Goal: Use online tool/utility: Use online tool/utility

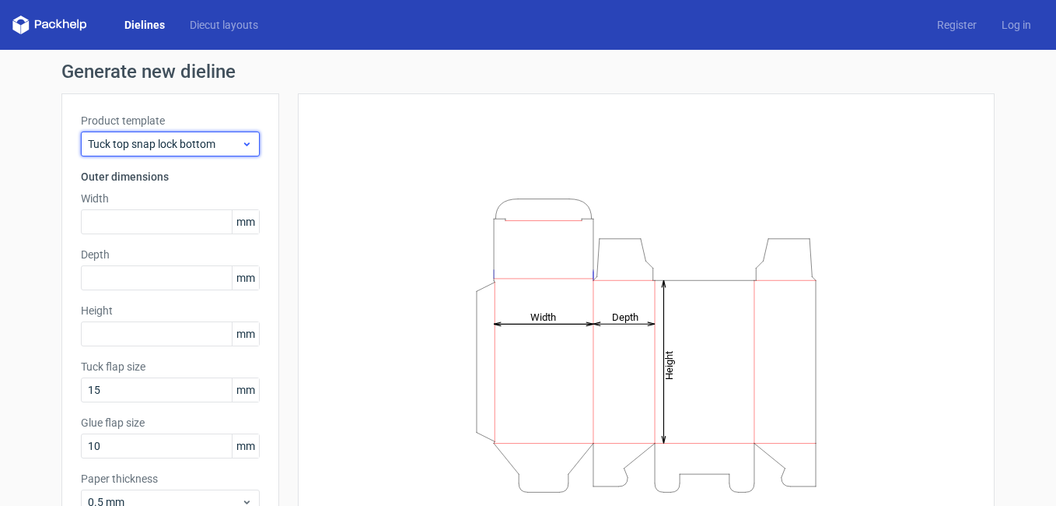
click at [250, 149] on div "Tuck top snap lock bottom" at bounding box center [170, 143] width 179 height 25
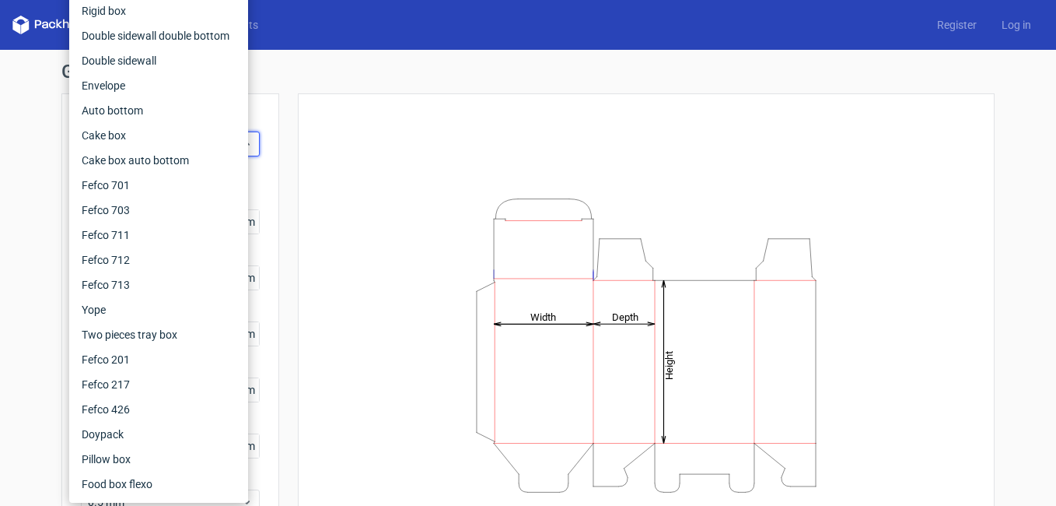
click at [341, 157] on div "Height Depth Width" at bounding box center [646, 345] width 658 height 464
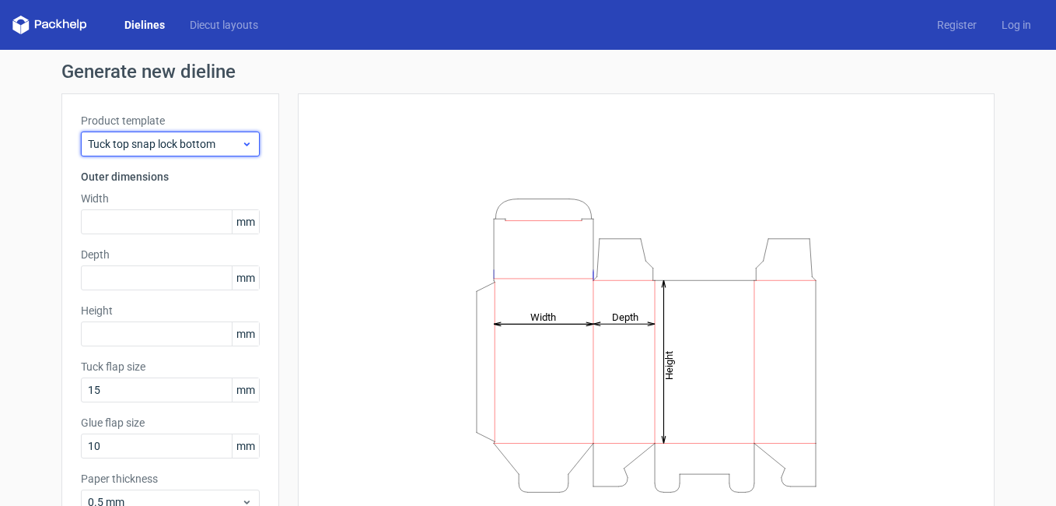
click at [241, 147] on icon at bounding box center [247, 144] width 12 height 12
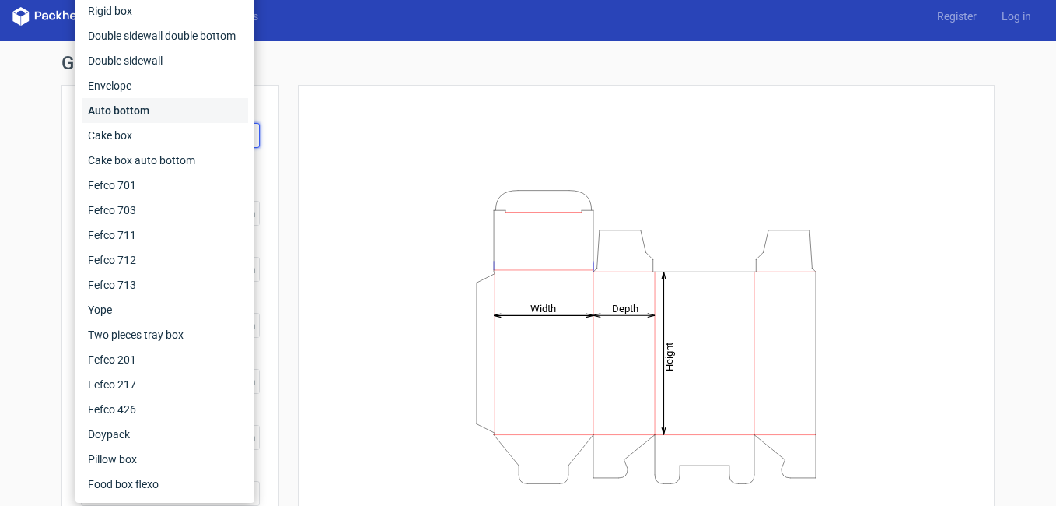
scroll to position [9, 0]
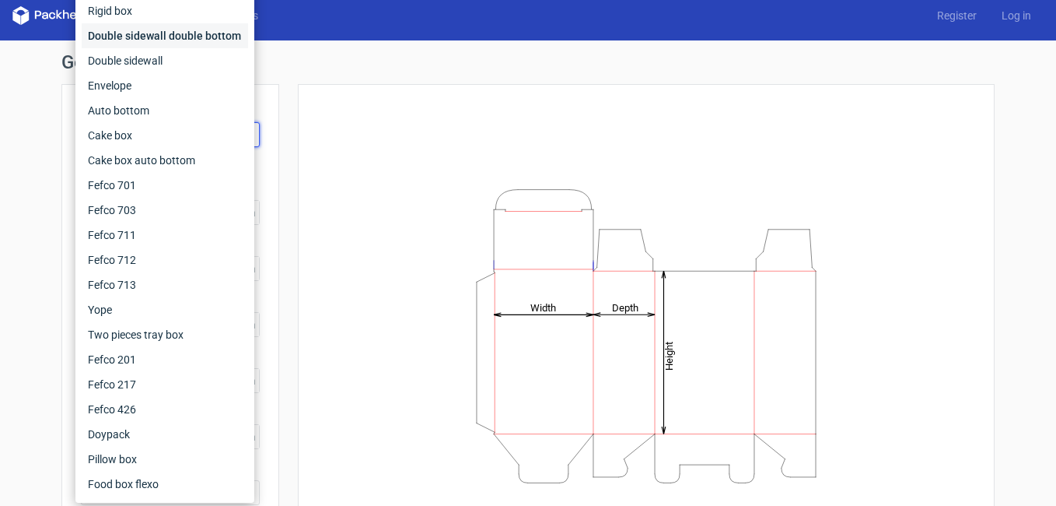
click at [206, 41] on div "Double sidewall double bottom" at bounding box center [165, 35] width 166 height 25
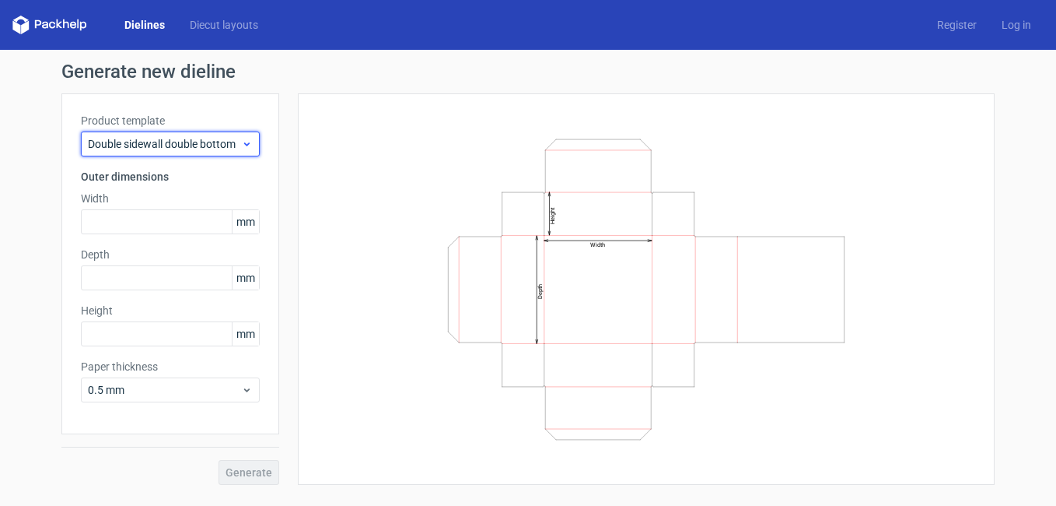
click at [233, 138] on span "Double sidewall double bottom" at bounding box center [164, 144] width 153 height 16
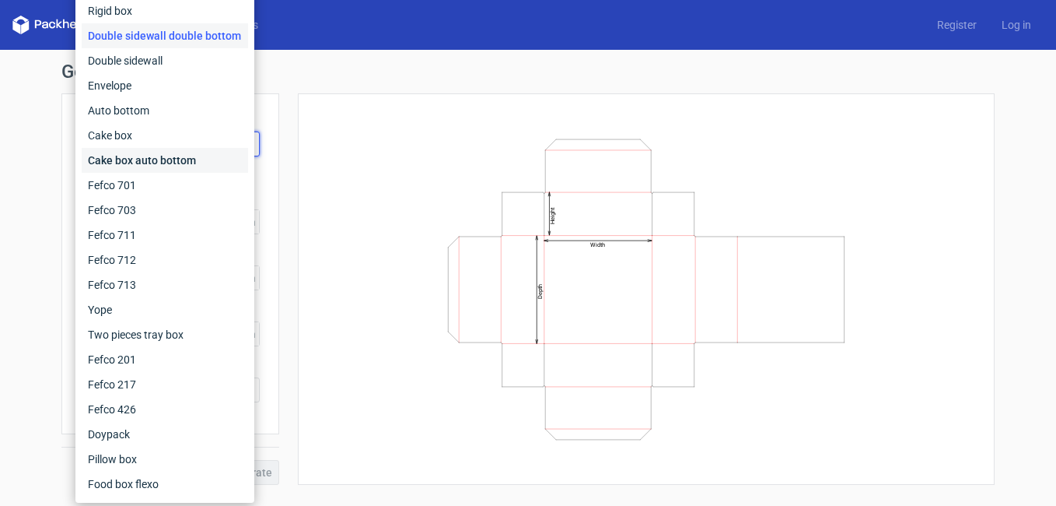
click at [212, 154] on div "Cake box auto bottom" at bounding box center [165, 160] width 166 height 25
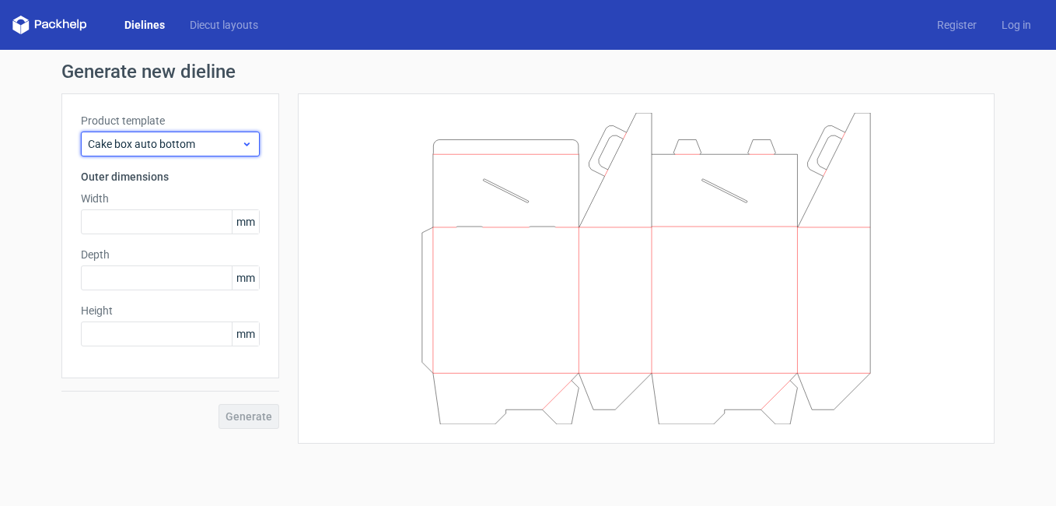
click at [227, 142] on span "Cake box auto bottom" at bounding box center [164, 144] width 153 height 16
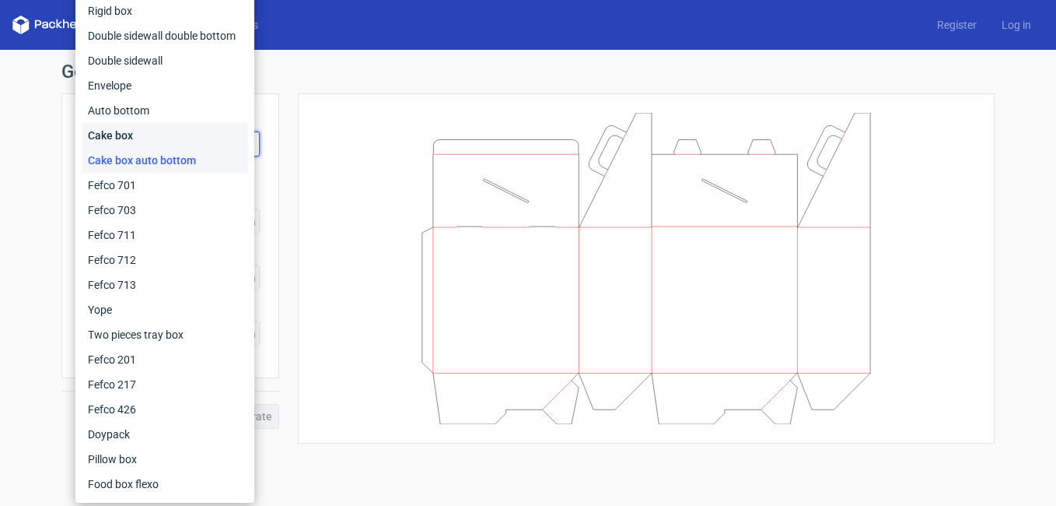
click at [184, 130] on div "Cake box" at bounding box center [165, 135] width 166 height 25
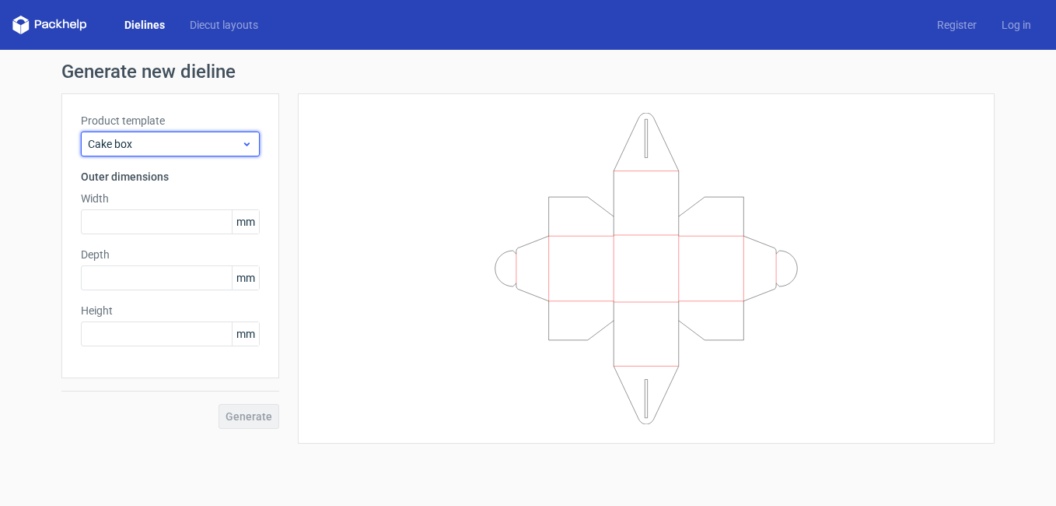
click at [228, 140] on span "Cake box" at bounding box center [164, 144] width 153 height 16
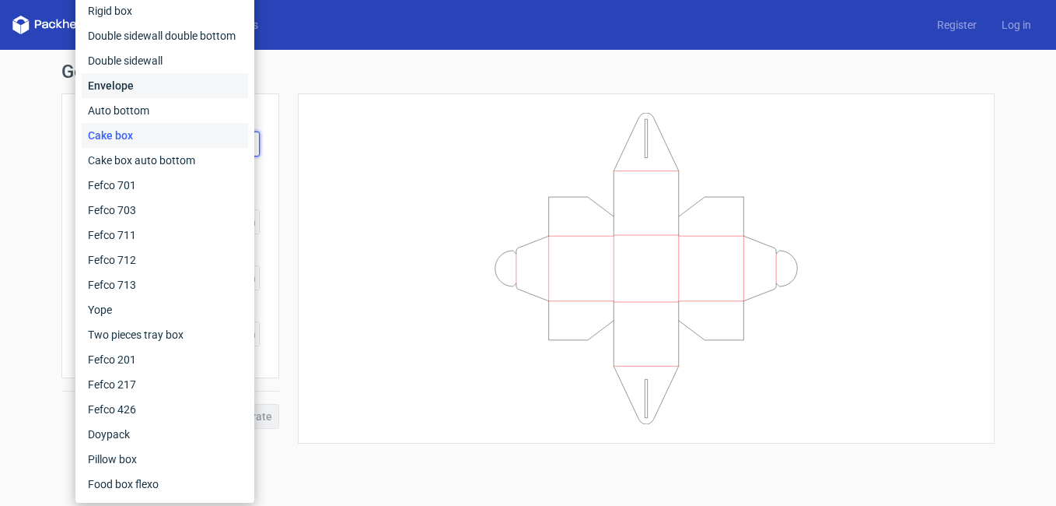
click at [142, 89] on div "Envelope" at bounding box center [165, 85] width 166 height 25
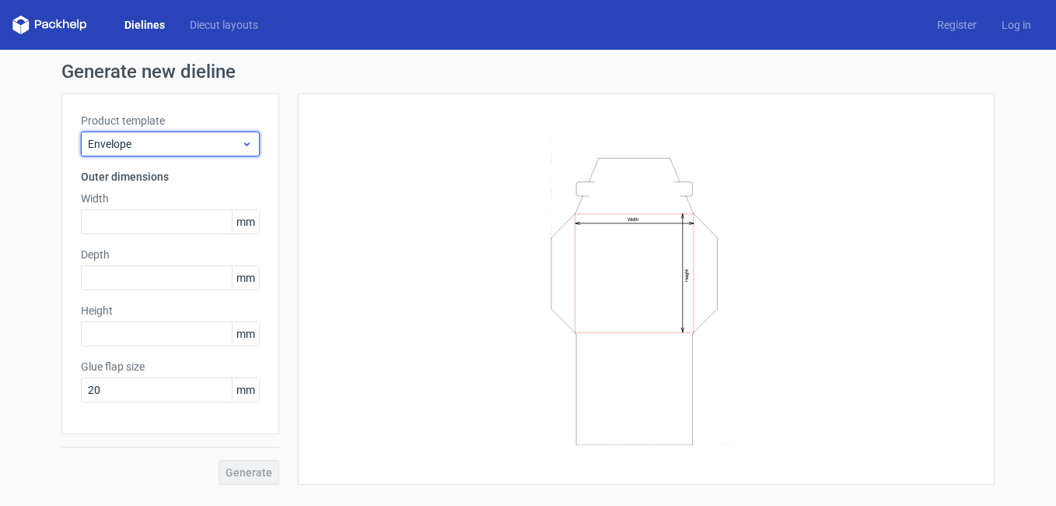
click at [187, 139] on span "Envelope" at bounding box center [164, 144] width 153 height 16
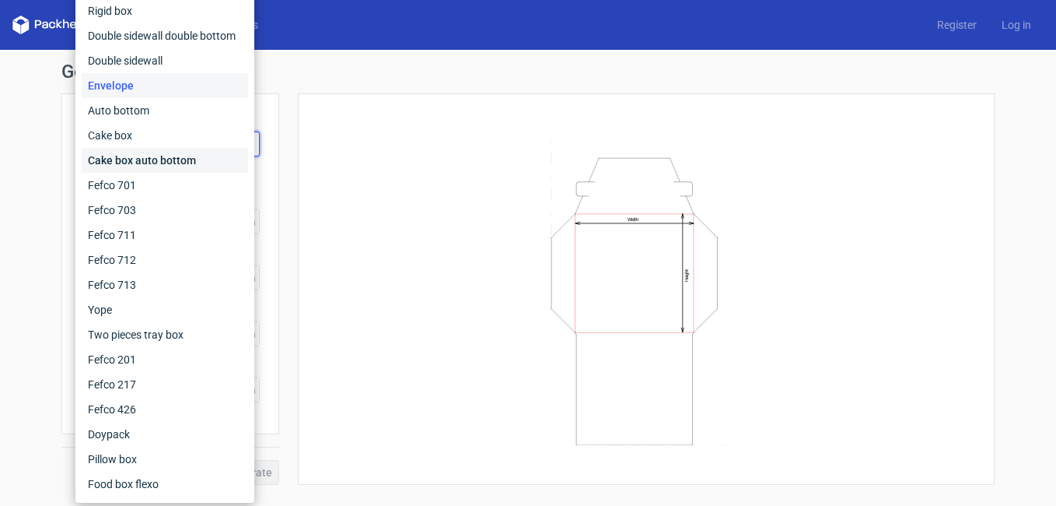
click at [149, 164] on div "Cake box auto bottom" at bounding box center [165, 160] width 166 height 25
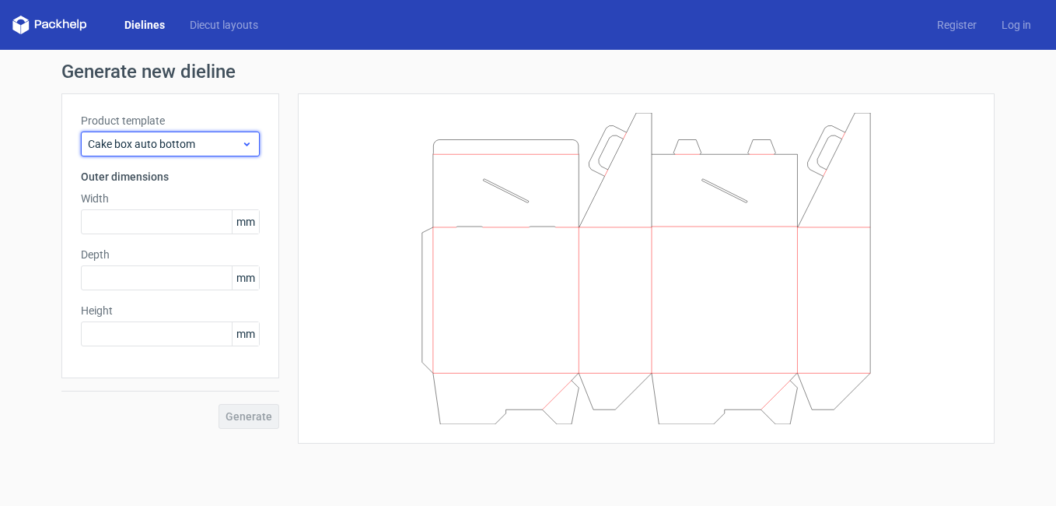
click at [156, 145] on span "Cake box auto bottom" at bounding box center [164, 144] width 153 height 16
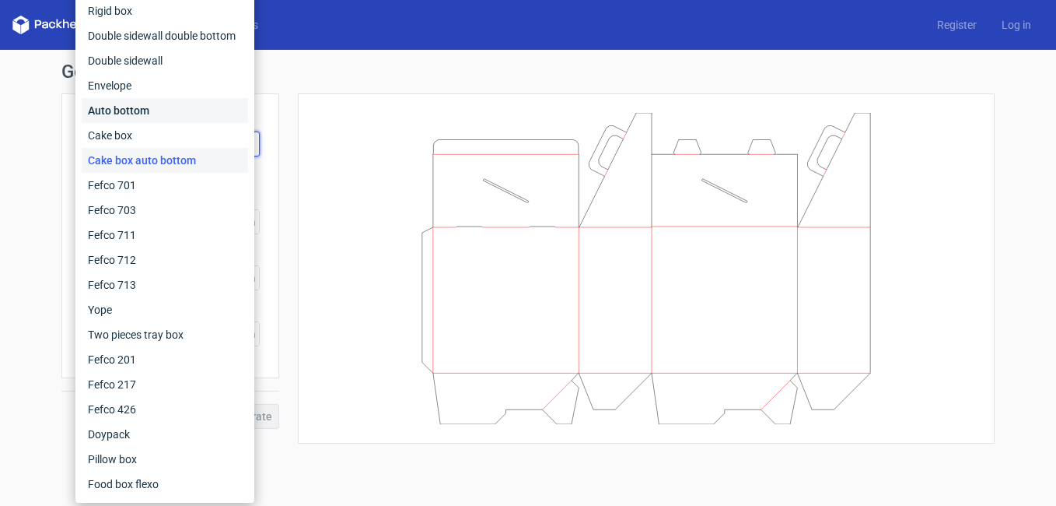
click at [145, 115] on div "Auto bottom" at bounding box center [165, 110] width 166 height 25
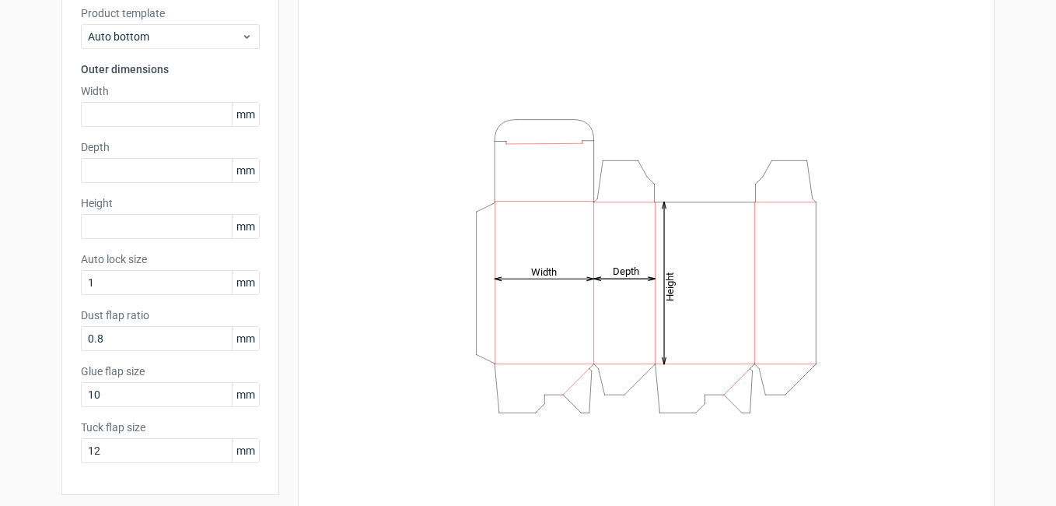
scroll to position [107, 0]
click at [233, 26] on div "Auto bottom" at bounding box center [170, 37] width 179 height 25
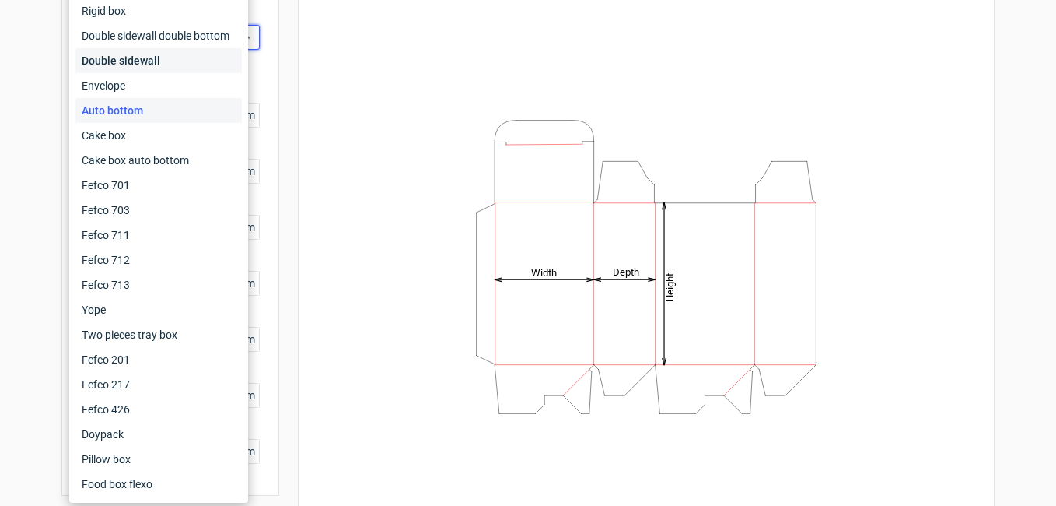
click at [198, 52] on div "Double sidewall" at bounding box center [158, 60] width 166 height 25
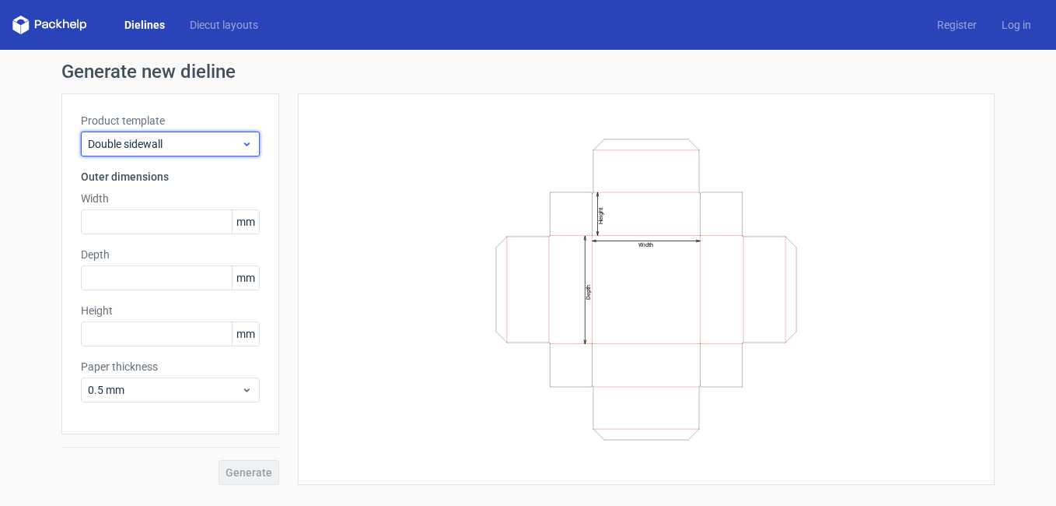
click at [240, 142] on span "Double sidewall" at bounding box center [164, 144] width 153 height 16
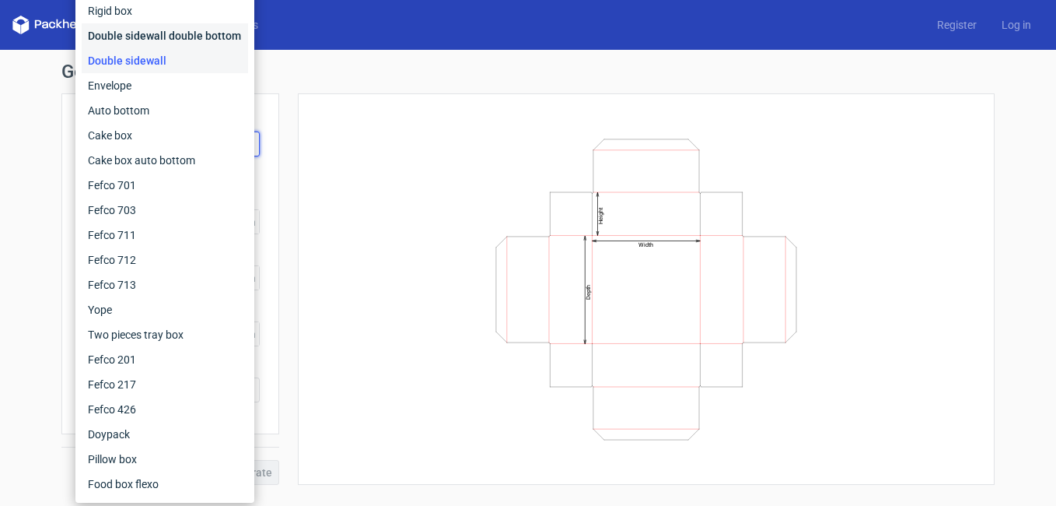
click at [230, 32] on div "Double sidewall double bottom" at bounding box center [165, 35] width 166 height 25
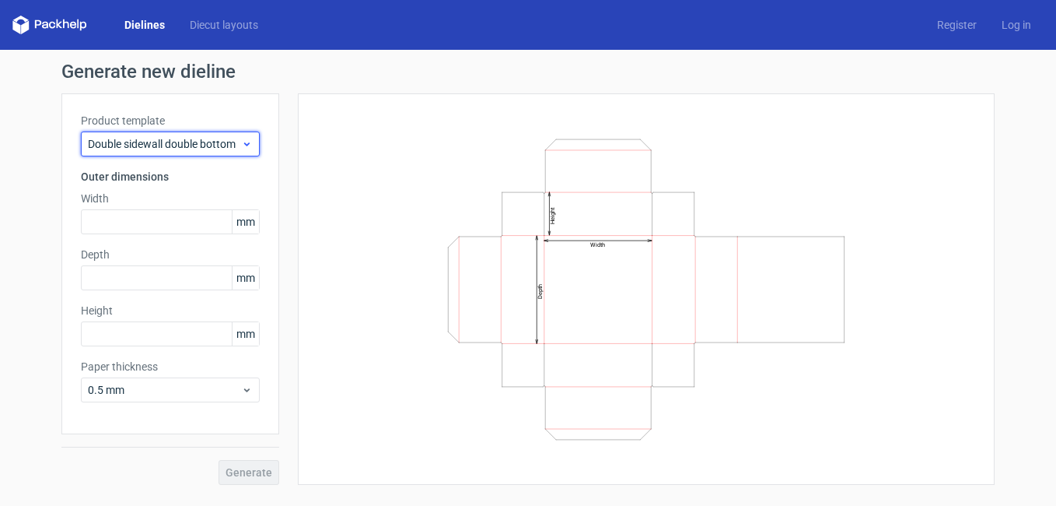
click at [242, 138] on icon at bounding box center [247, 144] width 12 height 12
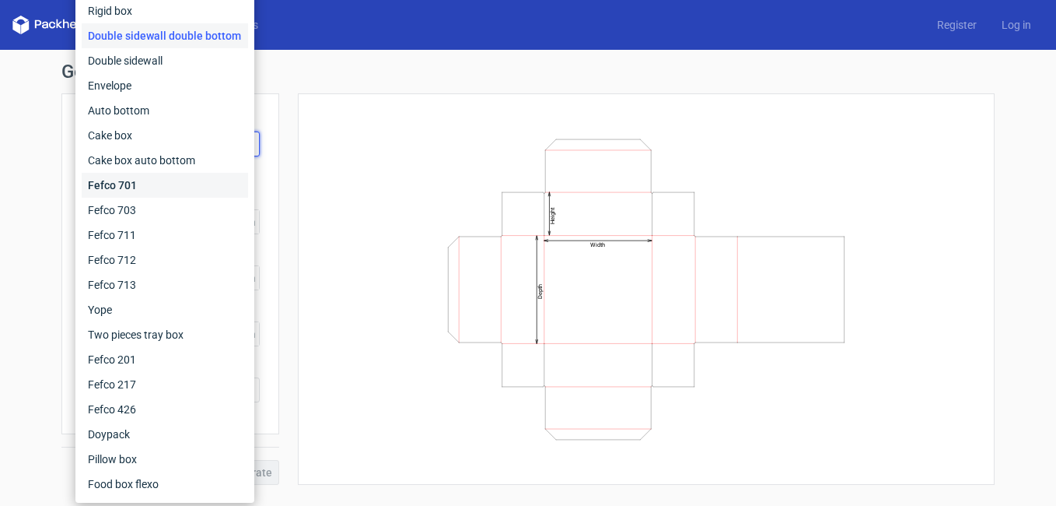
click at [193, 178] on div "Fefco 701" at bounding box center [165, 185] width 166 height 25
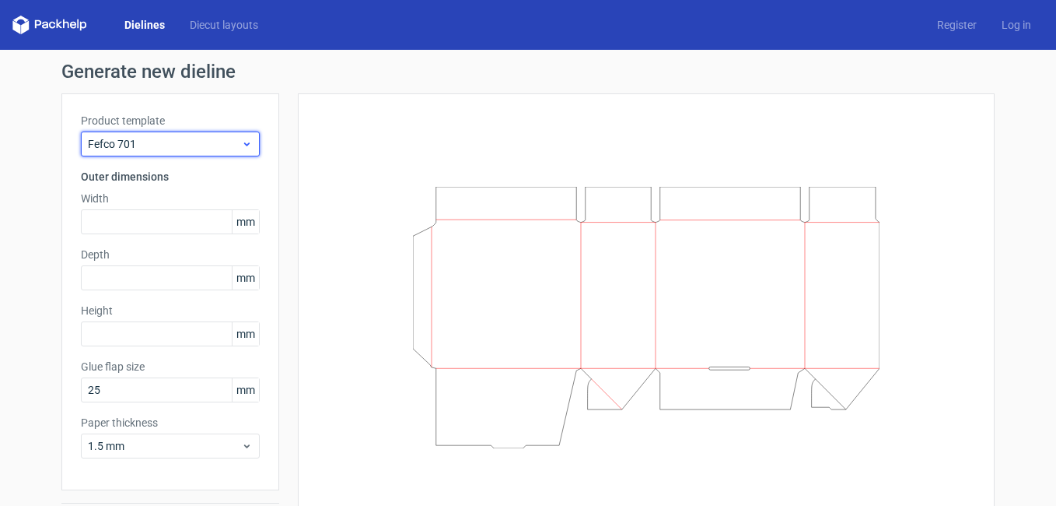
click at [245, 147] on icon at bounding box center [247, 144] width 12 height 12
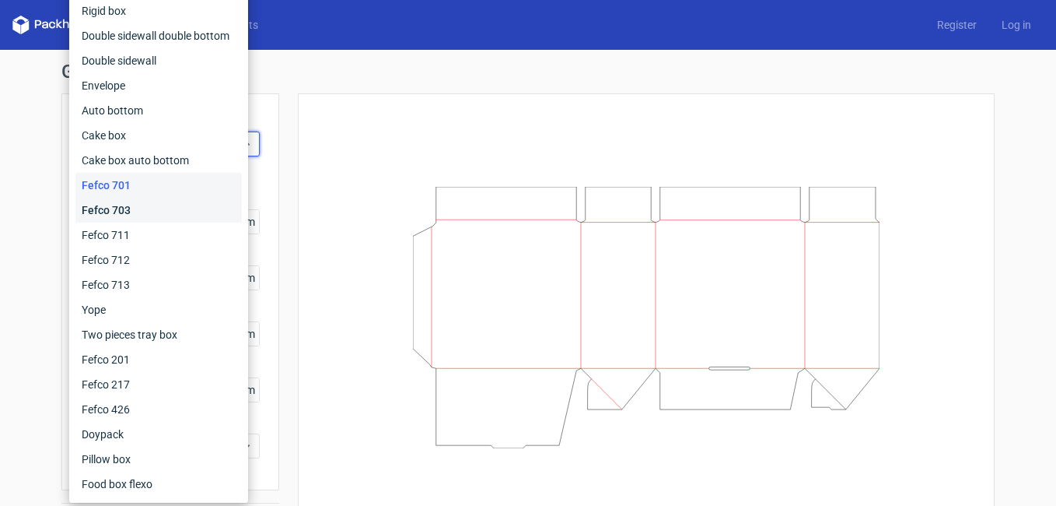
click at [181, 205] on div "Fefco 703" at bounding box center [158, 210] width 166 height 25
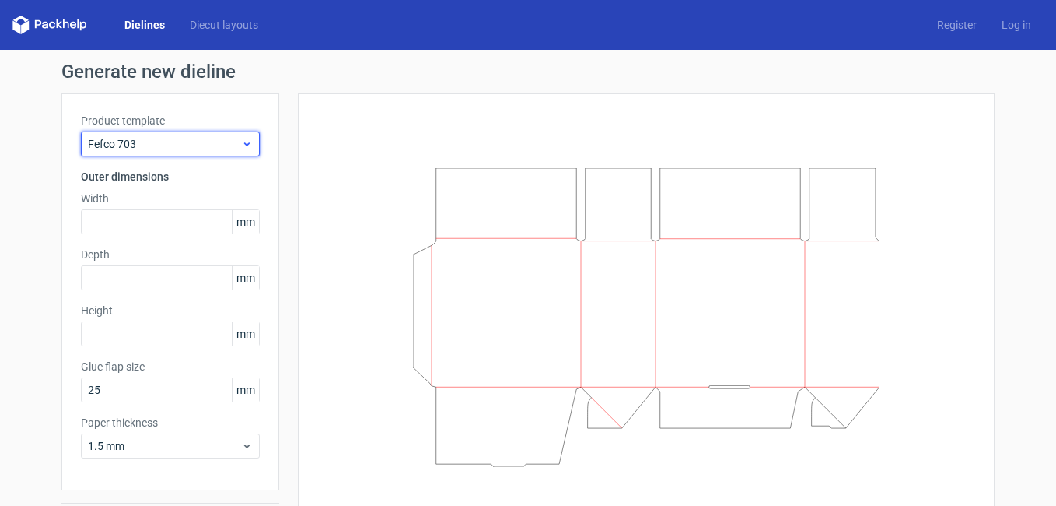
click at [241, 147] on icon at bounding box center [247, 144] width 12 height 12
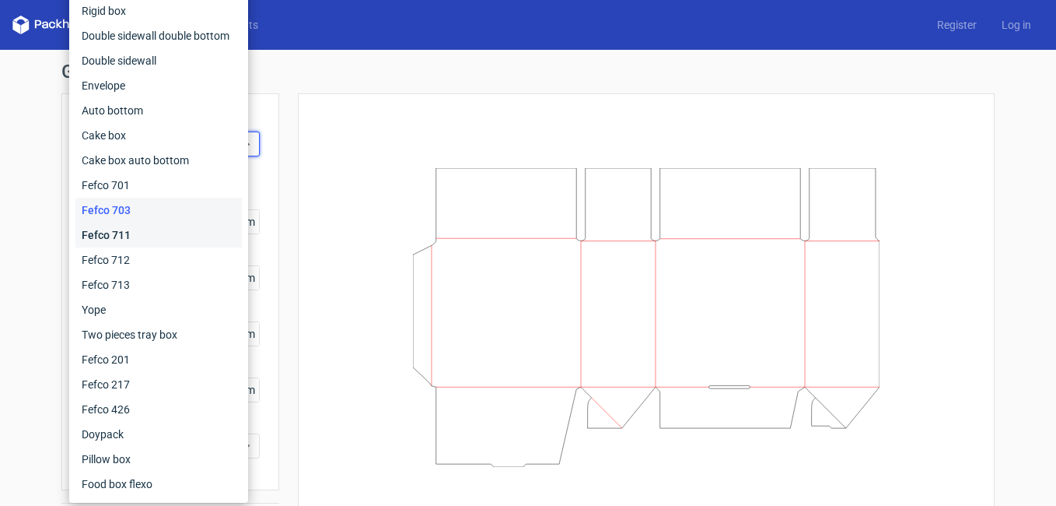
click at [181, 236] on div "Fefco 711" at bounding box center [158, 234] width 166 height 25
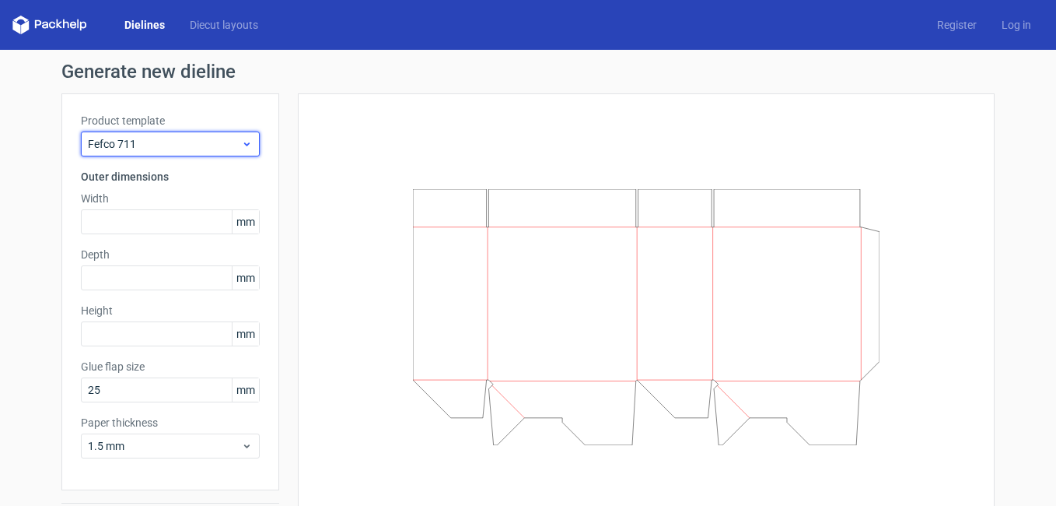
click at [241, 142] on icon at bounding box center [247, 144] width 12 height 12
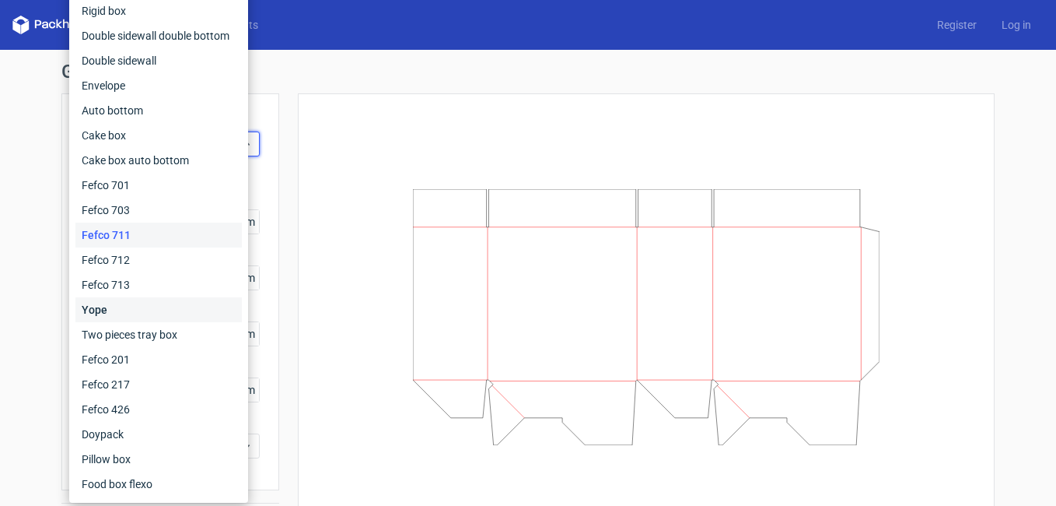
click at [158, 307] on div "Yope" at bounding box center [158, 309] width 166 height 25
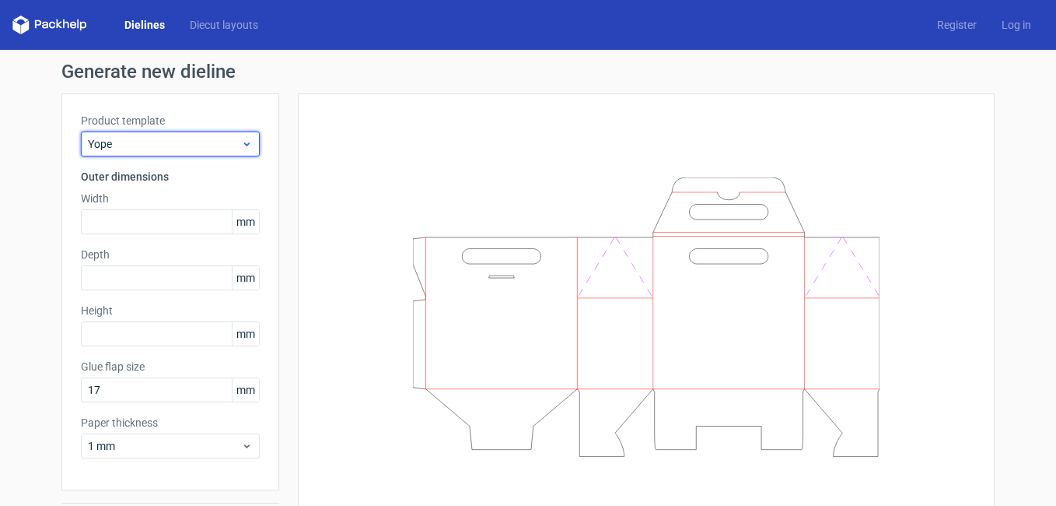
click at [241, 145] on icon at bounding box center [247, 144] width 12 height 12
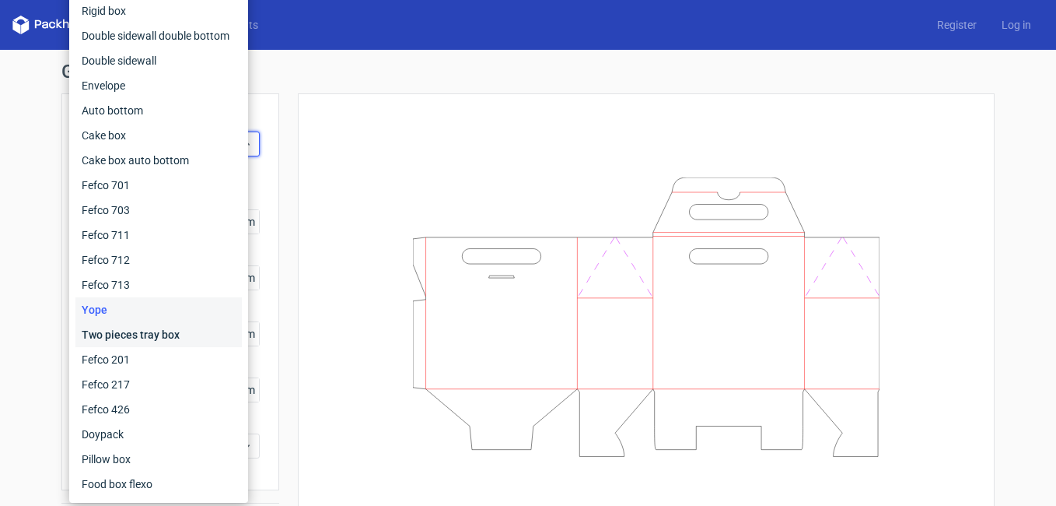
click at [178, 327] on div "Two pieces tray box" at bounding box center [158, 334] width 166 height 25
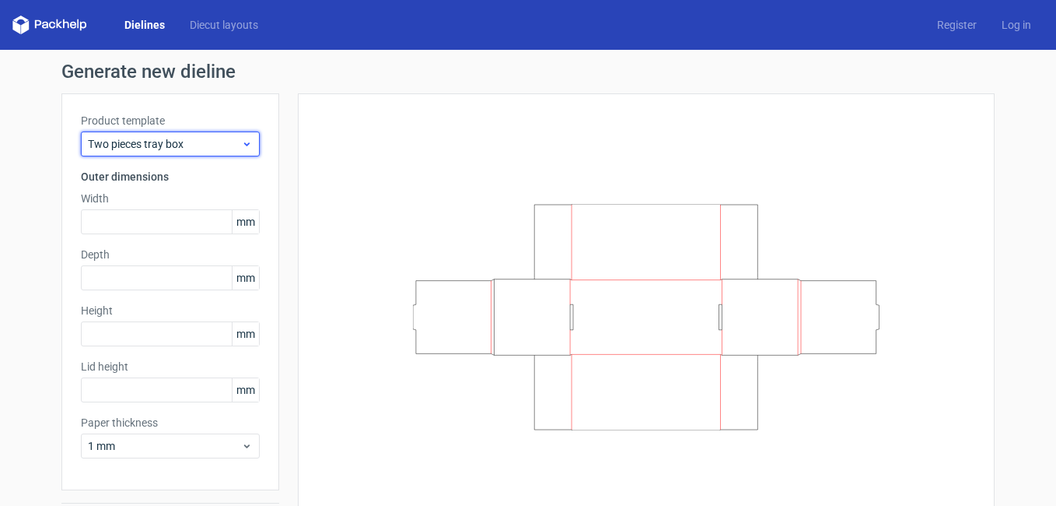
click at [244, 144] on use at bounding box center [246, 144] width 5 height 4
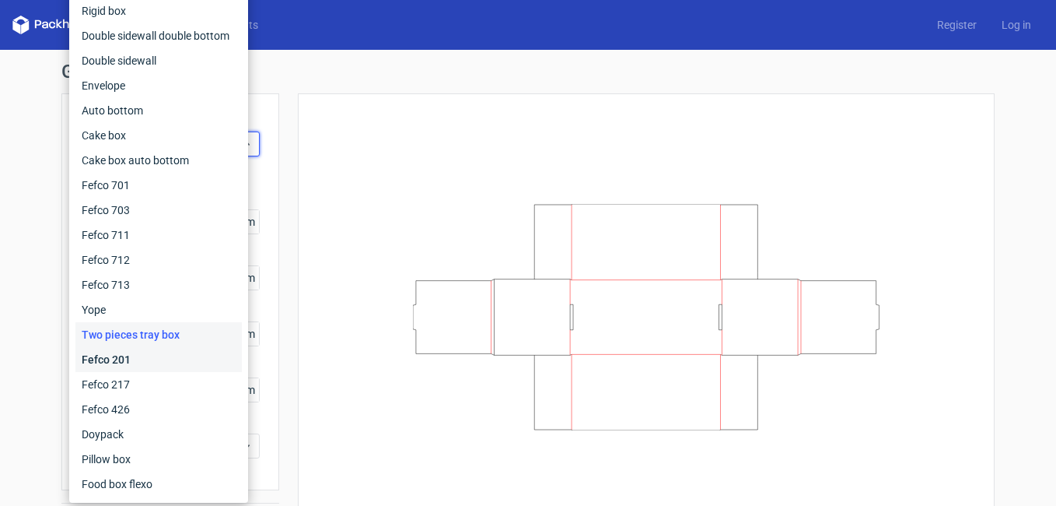
click at [150, 358] on div "Fefco 201" at bounding box center [158, 359] width 166 height 25
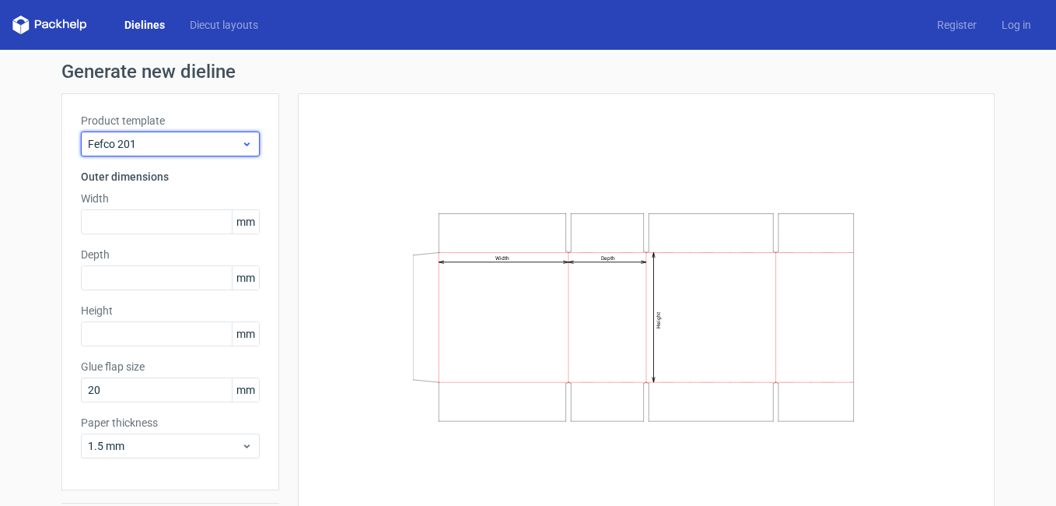
click at [241, 147] on icon at bounding box center [247, 144] width 12 height 12
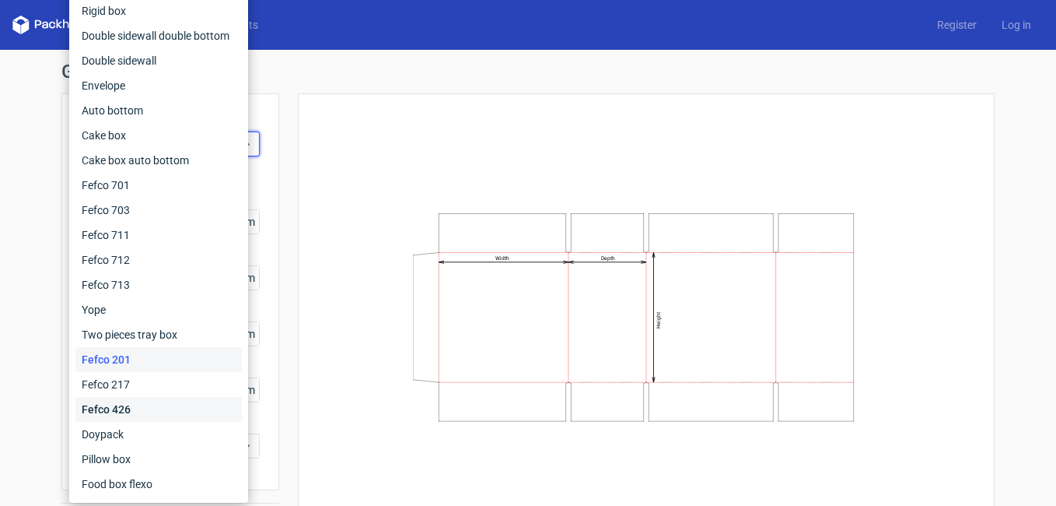
click at [132, 408] on div "Fefco 426" at bounding box center [158, 409] width 166 height 25
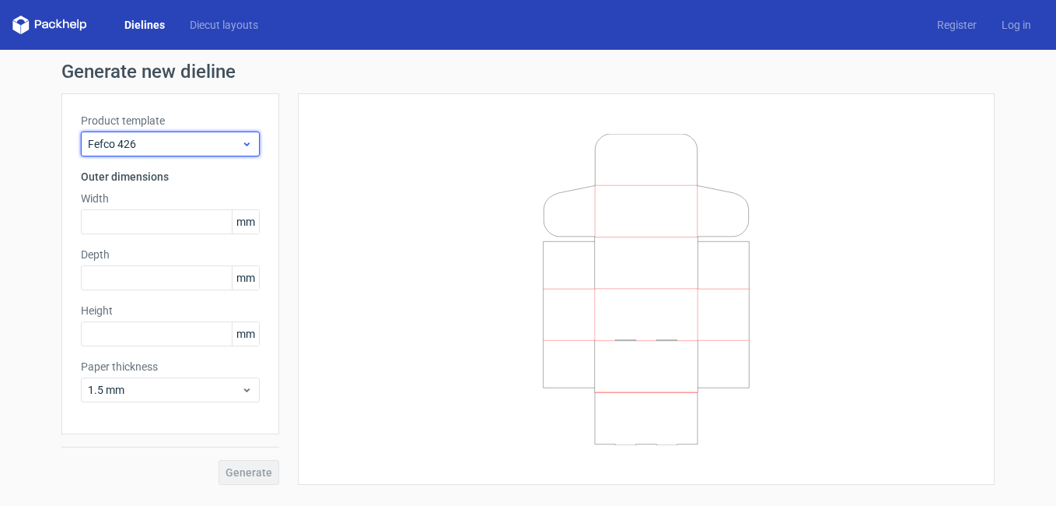
click at [256, 149] on div "Fefco 426" at bounding box center [170, 143] width 179 height 25
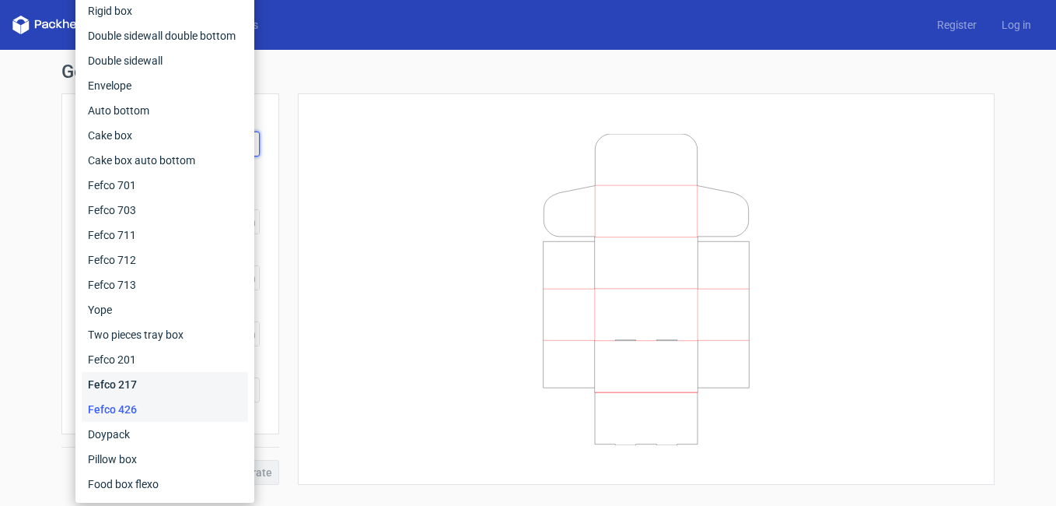
click at [184, 376] on div "Fefco 217" at bounding box center [165, 384] width 166 height 25
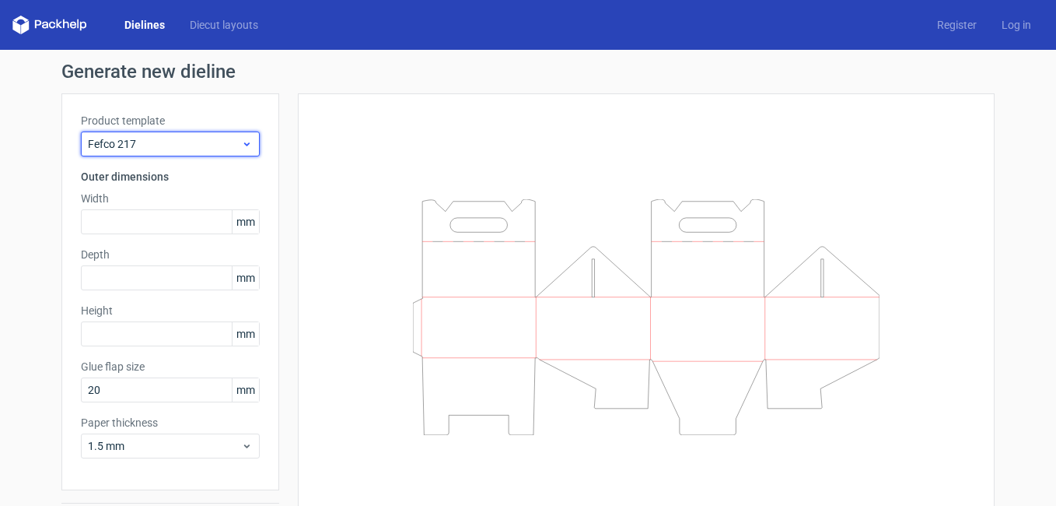
click at [250, 148] on div "Fefco 217" at bounding box center [170, 143] width 179 height 25
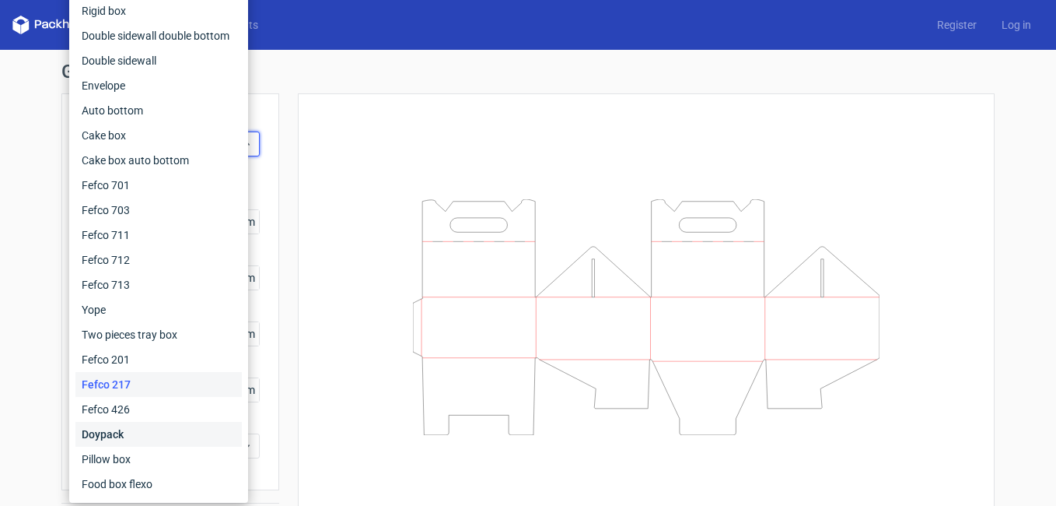
click at [151, 432] on div "Doypack" at bounding box center [158, 434] width 166 height 25
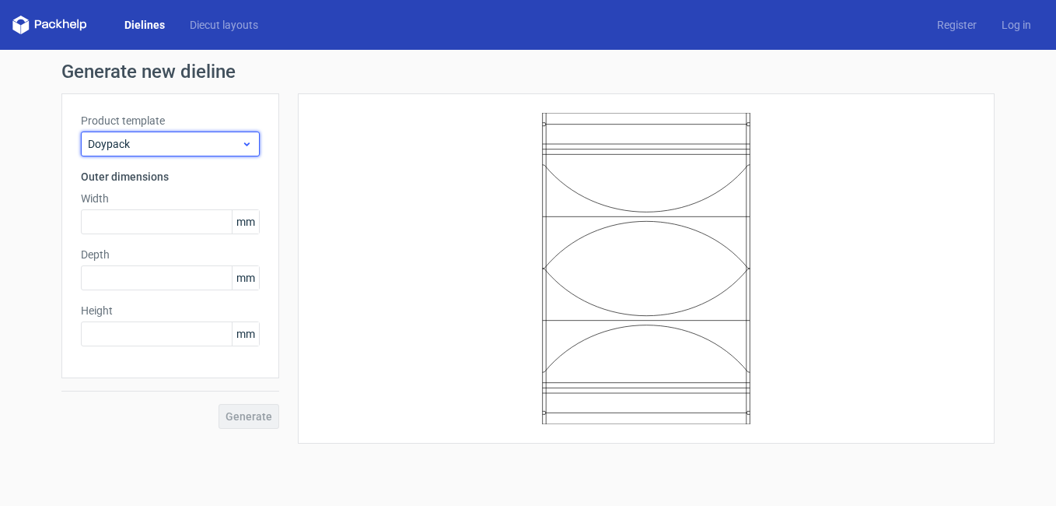
click at [253, 138] on div "Doypack" at bounding box center [170, 143] width 179 height 25
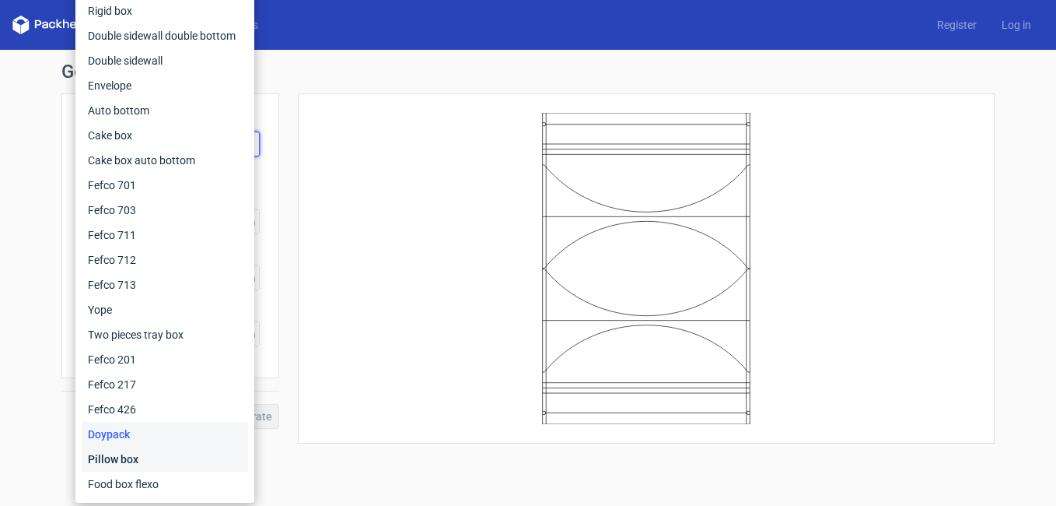
click at [153, 453] on div "Pillow box" at bounding box center [165, 458] width 166 height 25
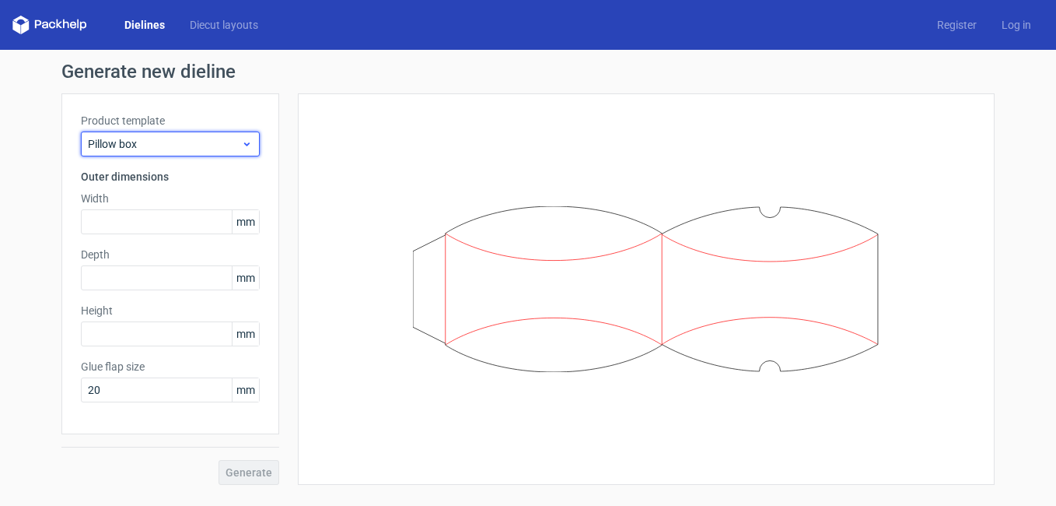
click at [235, 146] on span "Pillow box" at bounding box center [164, 144] width 153 height 16
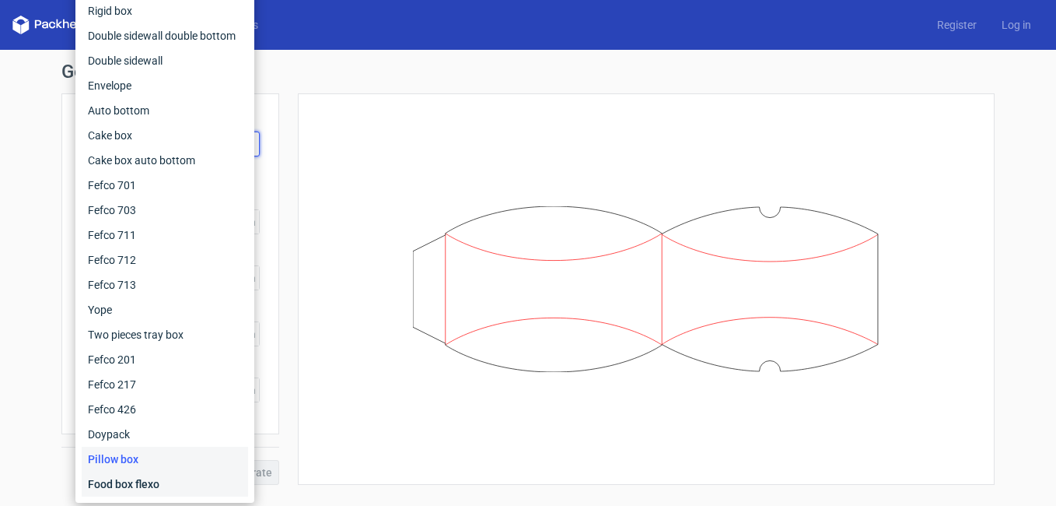
click at [160, 484] on div "Food box flexo" at bounding box center [165, 483] width 166 height 25
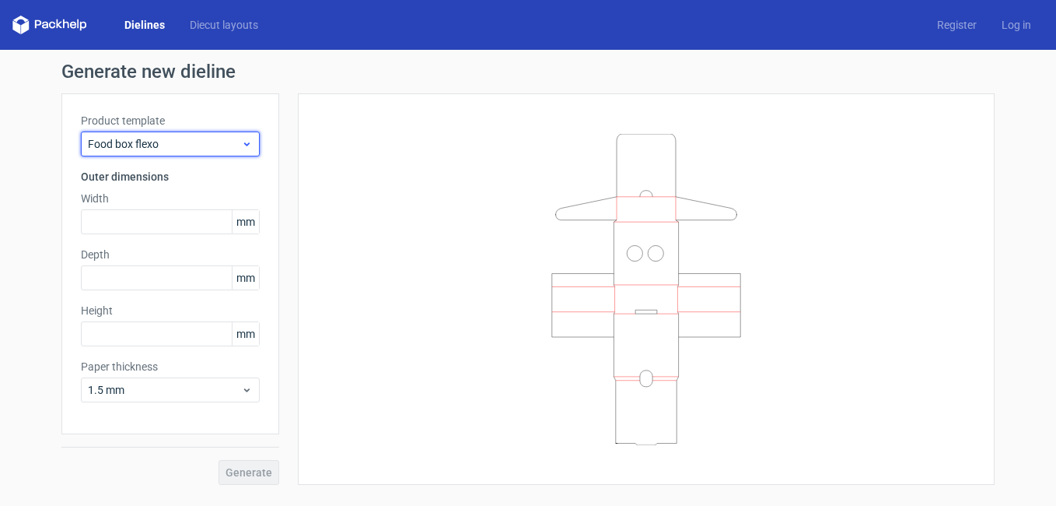
click at [256, 142] on div "Food box flexo" at bounding box center [170, 143] width 179 height 25
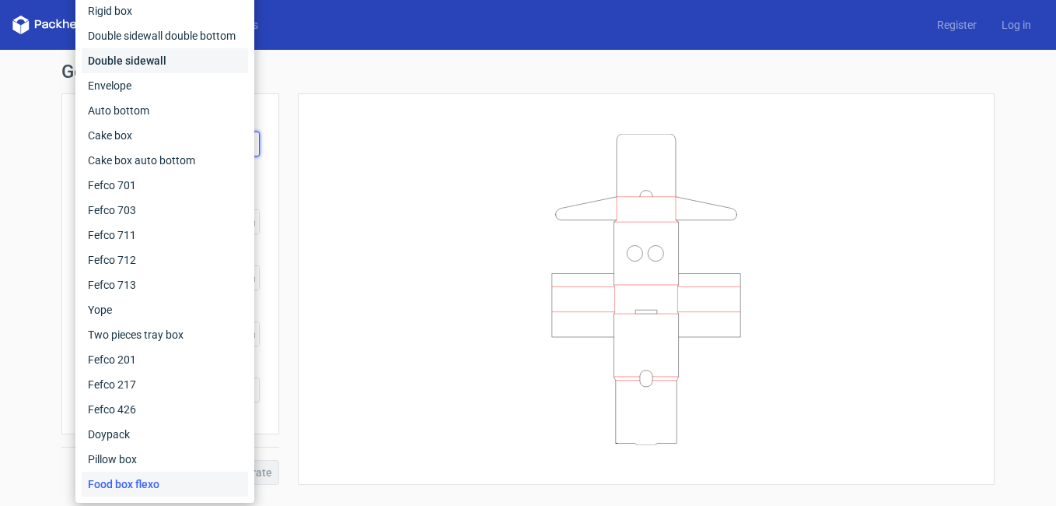
click at [155, 65] on div "Double sidewall" at bounding box center [165, 60] width 166 height 25
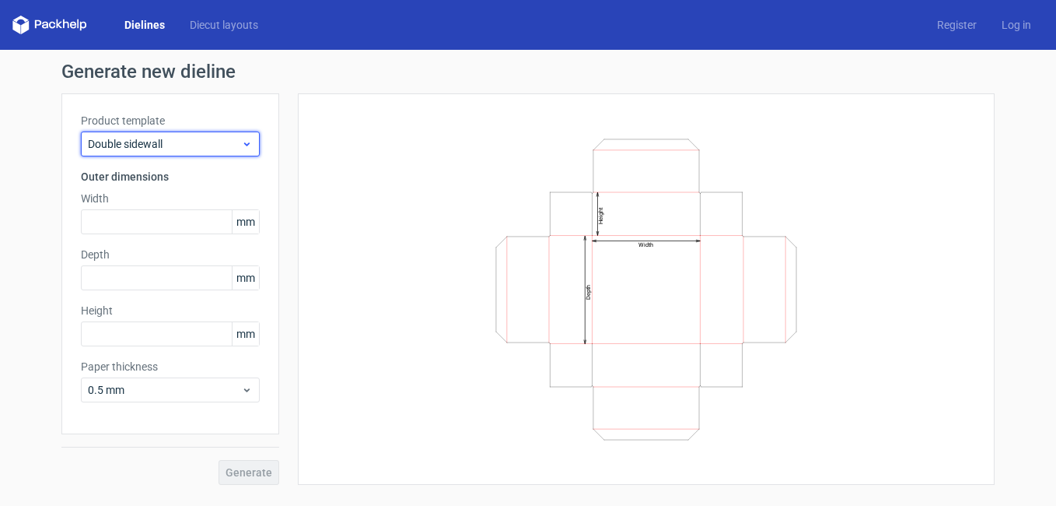
click at [242, 136] on div "Double sidewall" at bounding box center [170, 143] width 179 height 25
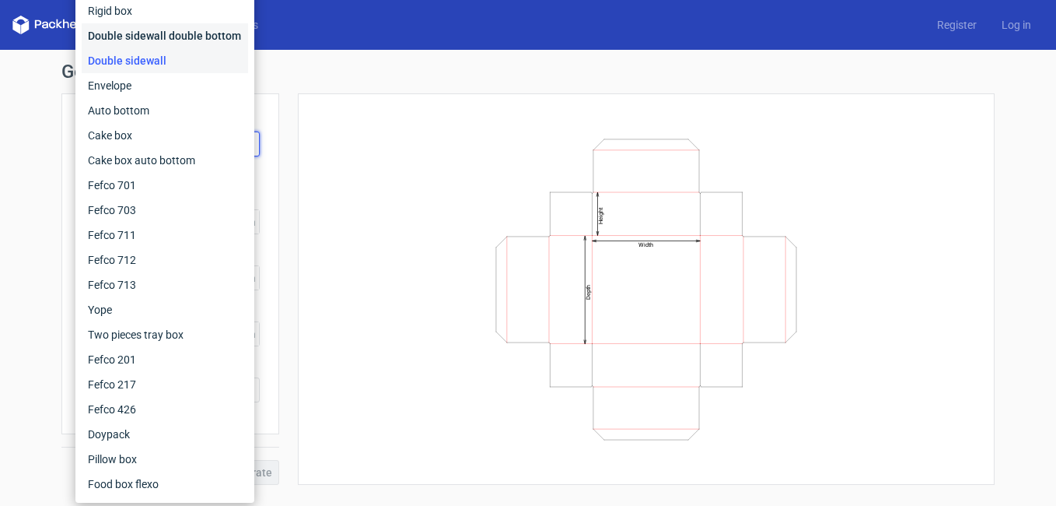
click at [187, 26] on div "Double sidewall double bottom" at bounding box center [165, 35] width 166 height 25
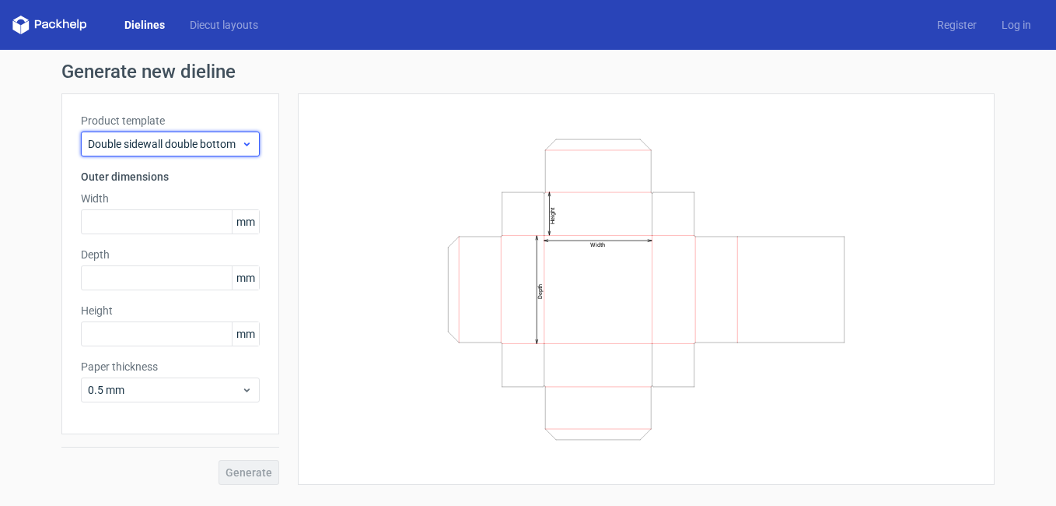
click at [227, 145] on span "Double sidewall double bottom" at bounding box center [164, 144] width 153 height 16
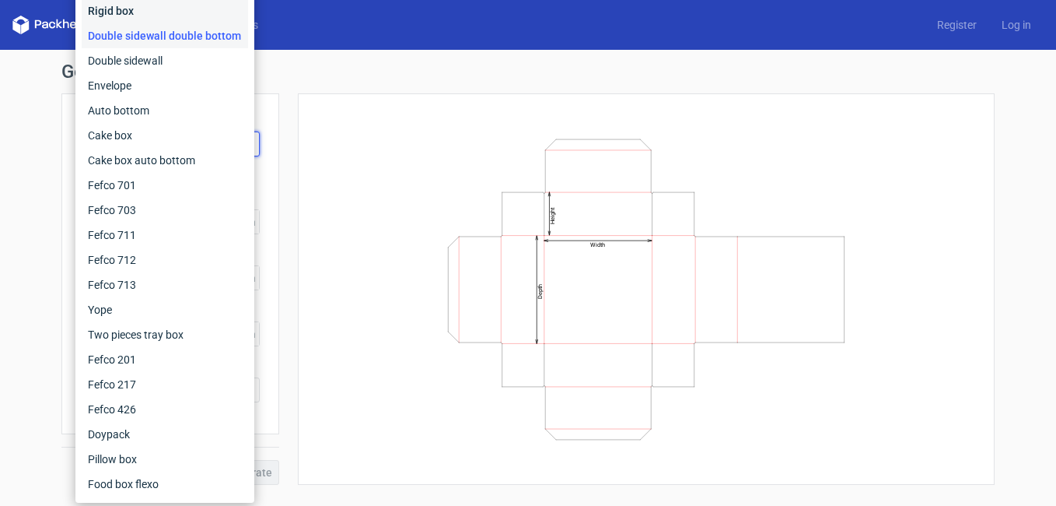
click at [163, 3] on div "Rigid box" at bounding box center [165, 10] width 166 height 25
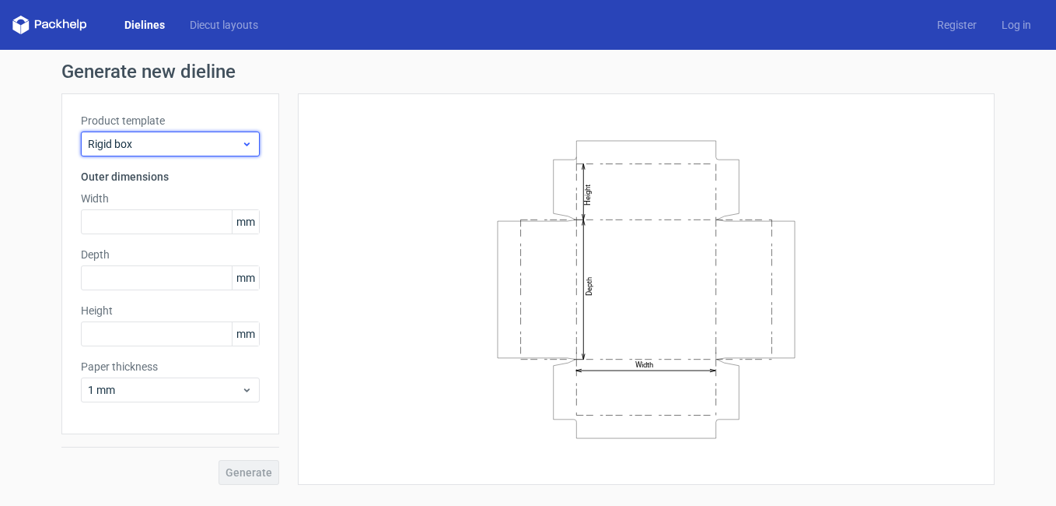
click at [234, 142] on span "Rigid box" at bounding box center [164, 144] width 153 height 16
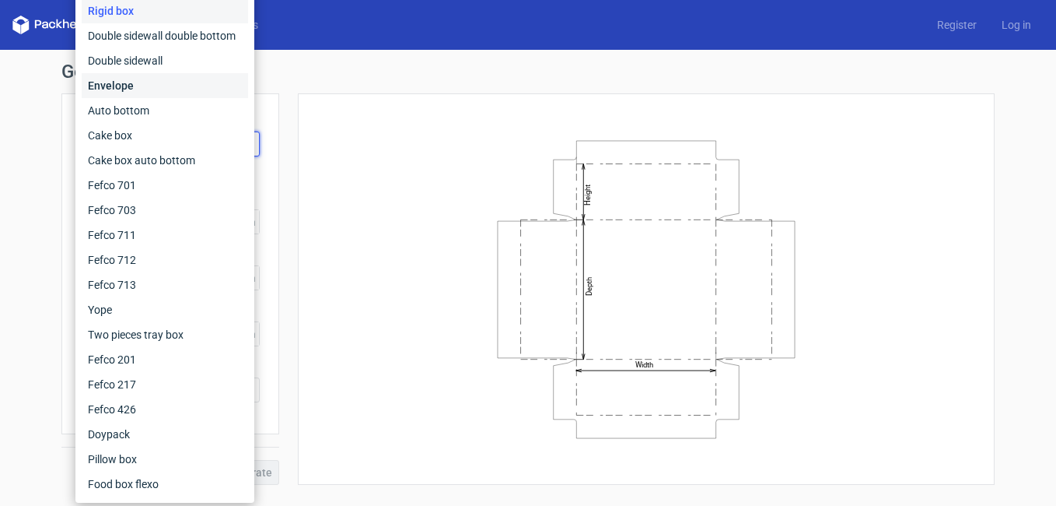
click at [207, 94] on div "Envelope" at bounding box center [165, 85] width 166 height 25
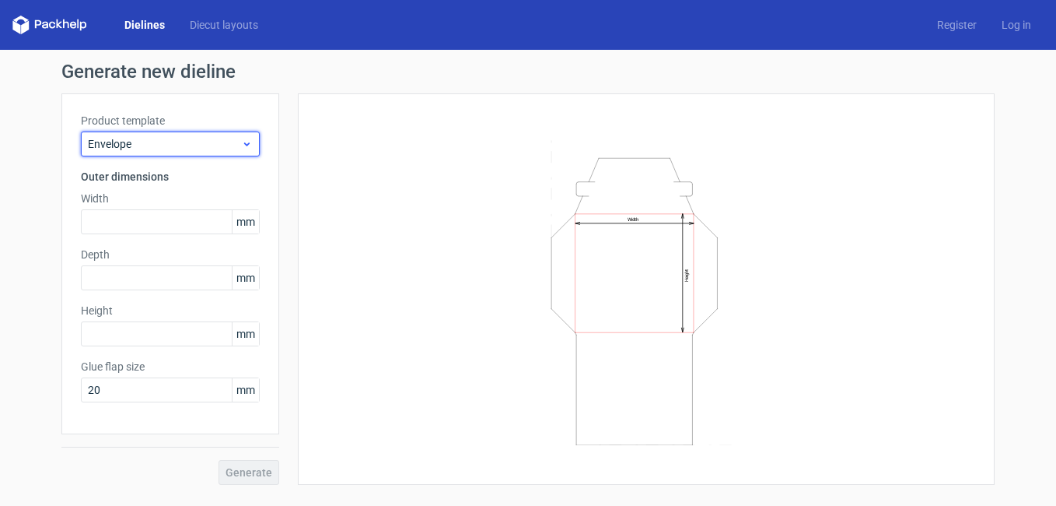
click at [230, 145] on span "Envelope" at bounding box center [164, 144] width 153 height 16
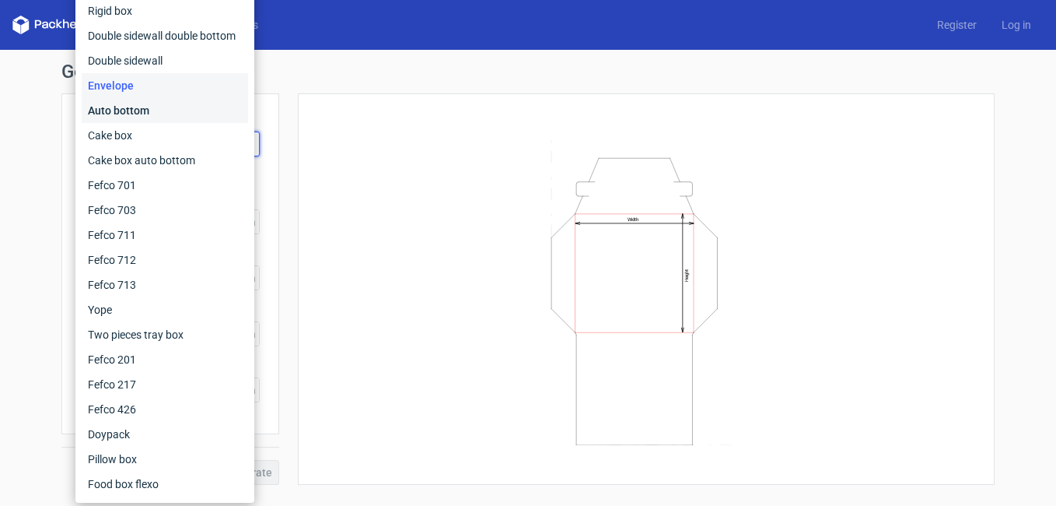
click at [205, 117] on div "Auto bottom" at bounding box center [165, 110] width 166 height 25
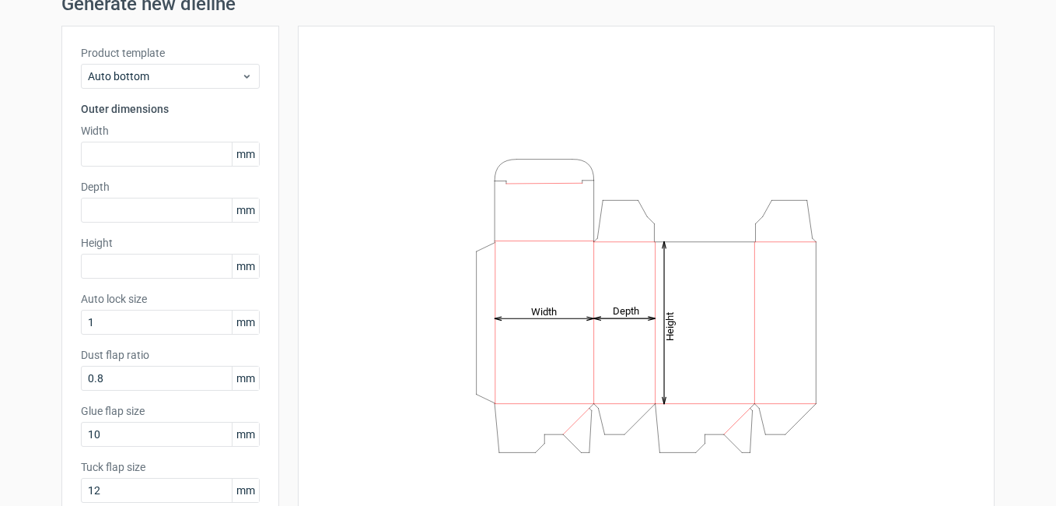
scroll to position [51, 0]
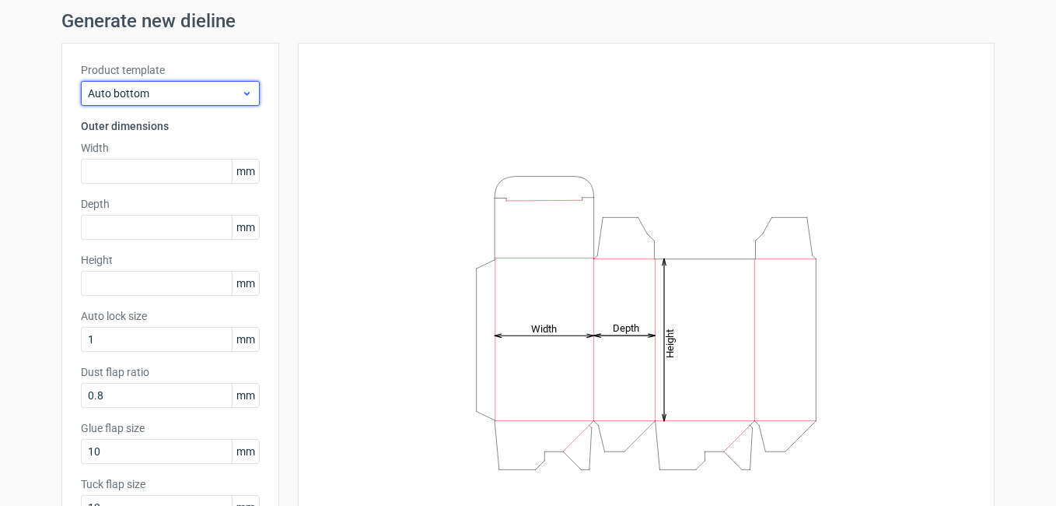
click at [243, 91] on icon at bounding box center [247, 93] width 12 height 12
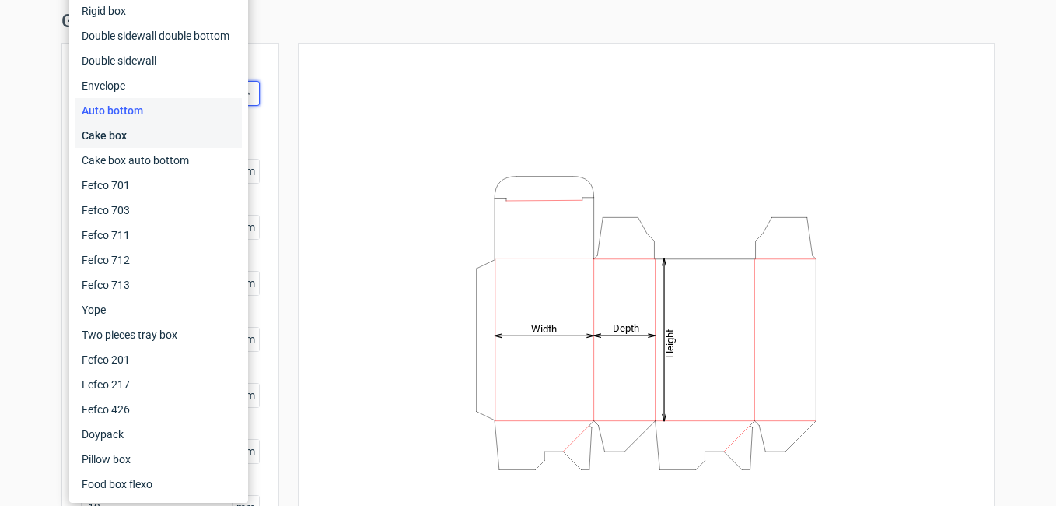
click at [211, 133] on div "Cake box" at bounding box center [158, 135] width 166 height 25
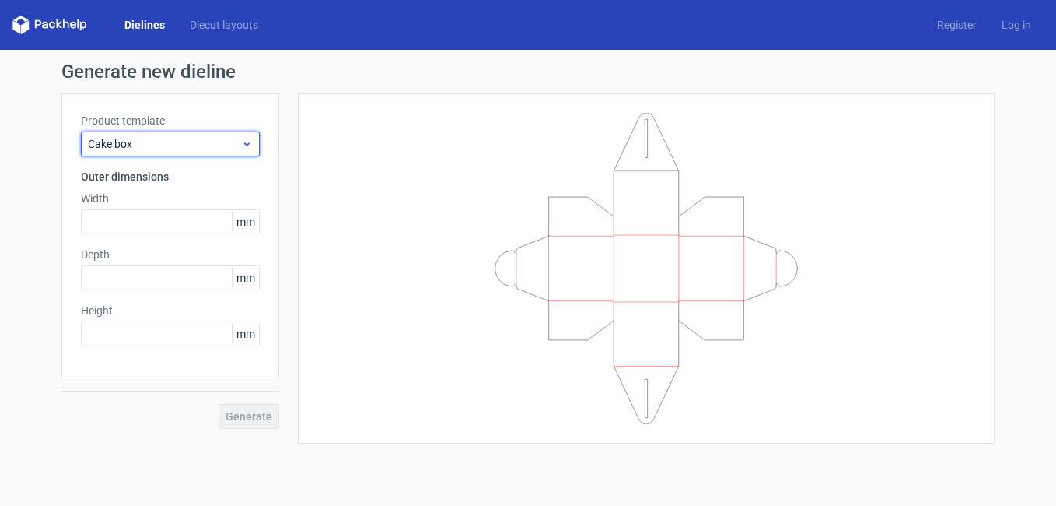
click at [212, 138] on span "Cake box" at bounding box center [164, 144] width 153 height 16
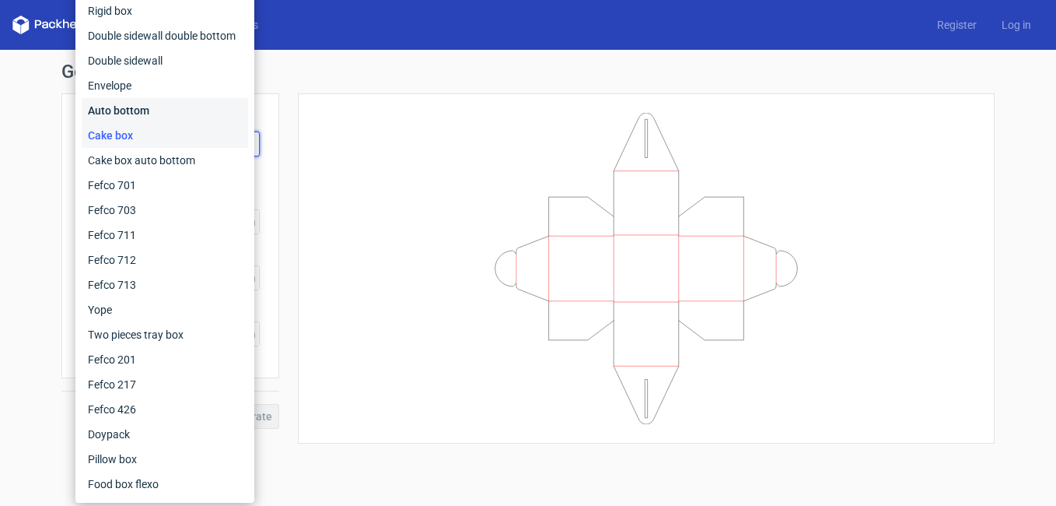
click at [180, 113] on div "Auto bottom" at bounding box center [165, 110] width 166 height 25
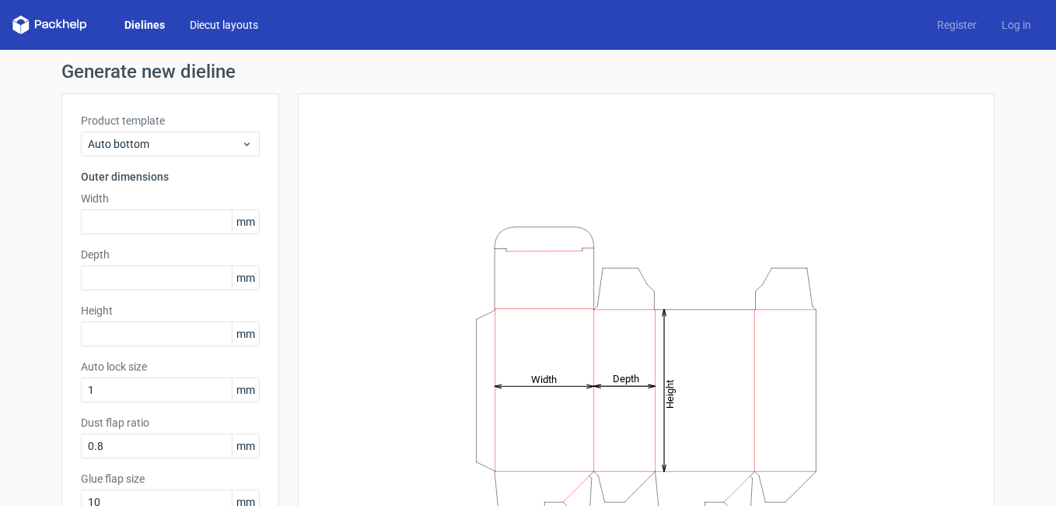
click at [224, 24] on link "Diecut layouts" at bounding box center [223, 25] width 93 height 16
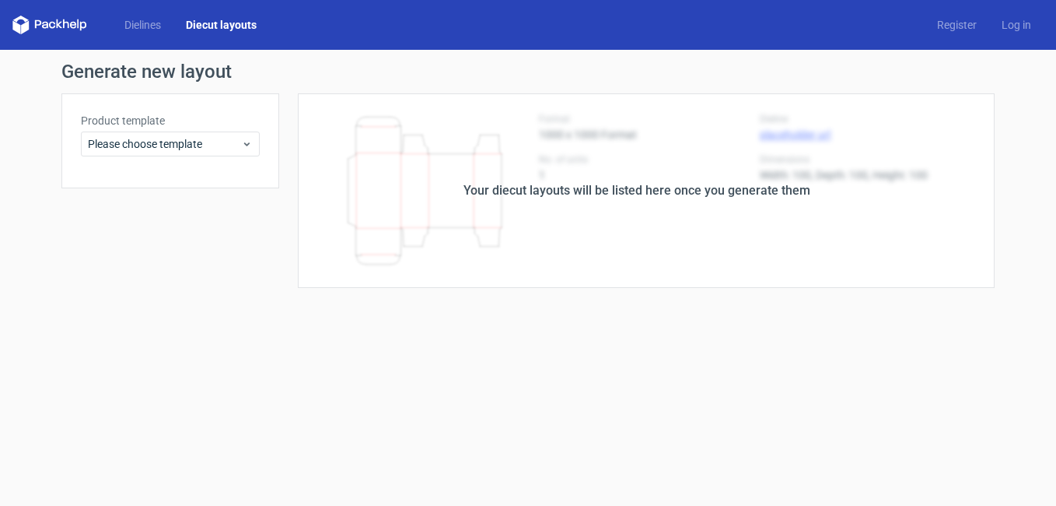
click at [572, 184] on div "Your diecut layouts will be listed here once you generate them" at bounding box center [637, 190] width 347 height 19
click at [248, 138] on icon at bounding box center [247, 144] width 12 height 12
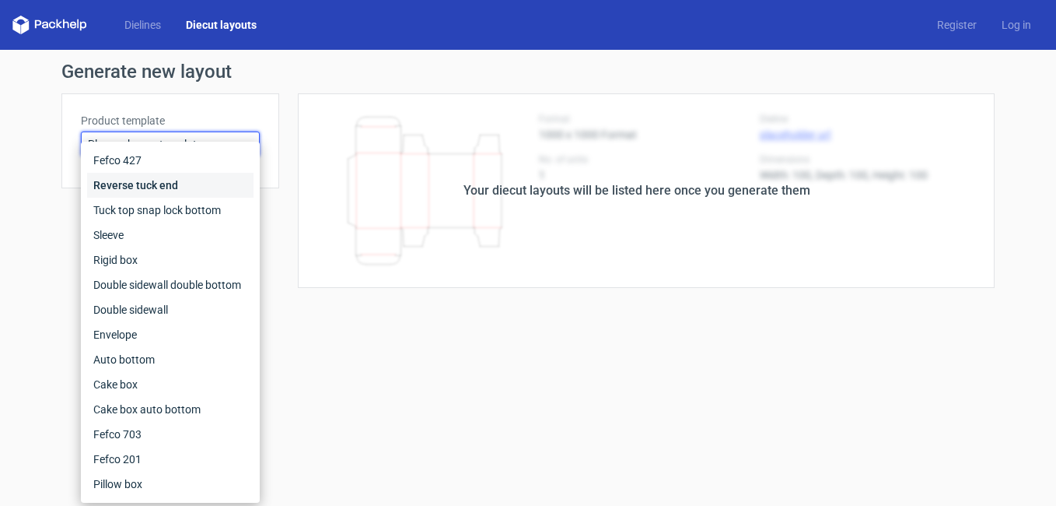
click at [202, 180] on div "Reverse tuck end" at bounding box center [170, 185] width 166 height 25
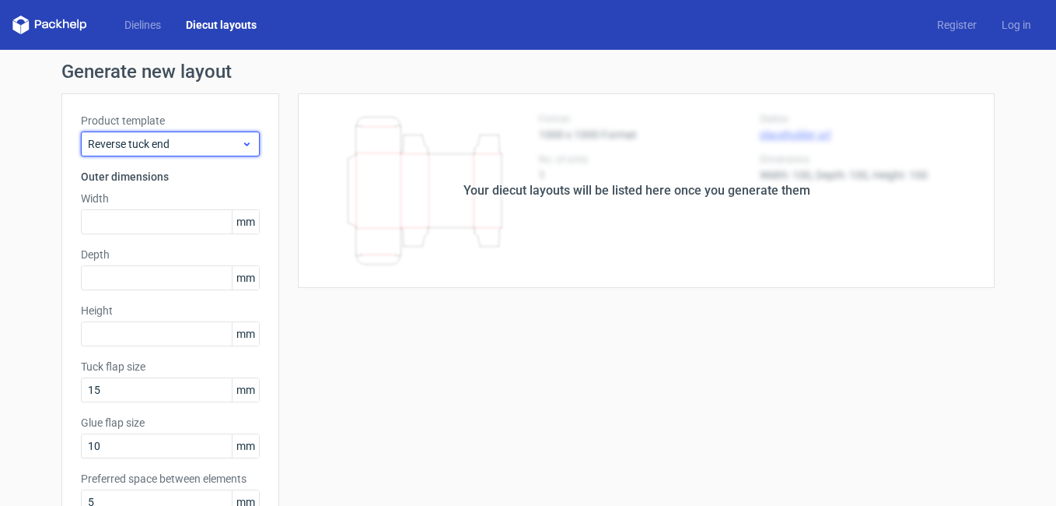
click at [247, 152] on div "Reverse tuck end" at bounding box center [170, 143] width 179 height 25
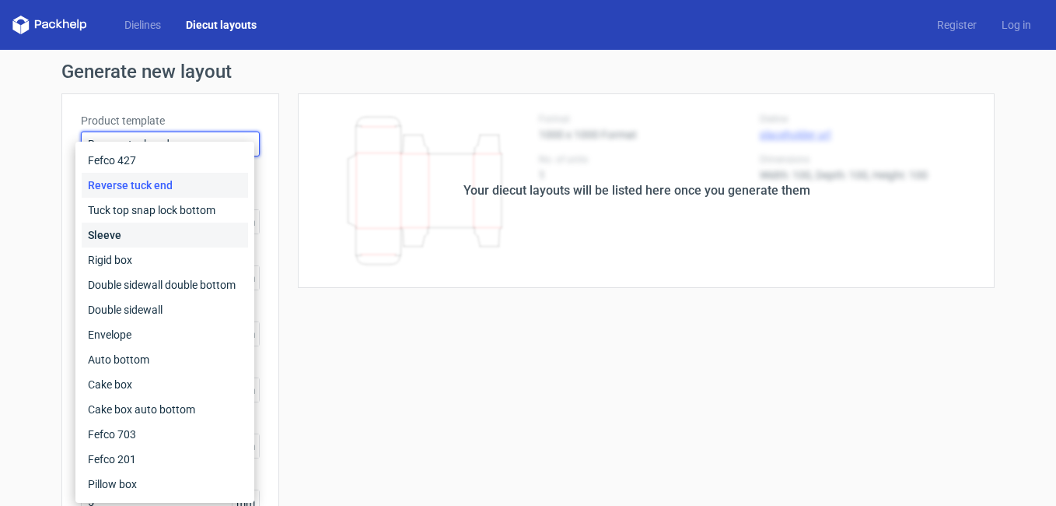
click at [182, 229] on div "Sleeve" at bounding box center [165, 234] width 166 height 25
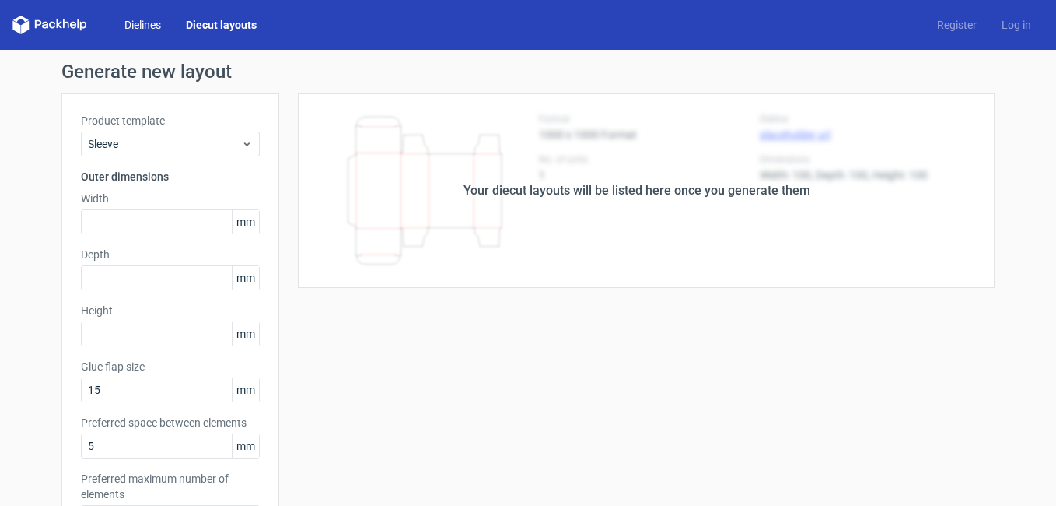
click at [140, 19] on link "Dielines" at bounding box center [142, 25] width 61 height 16
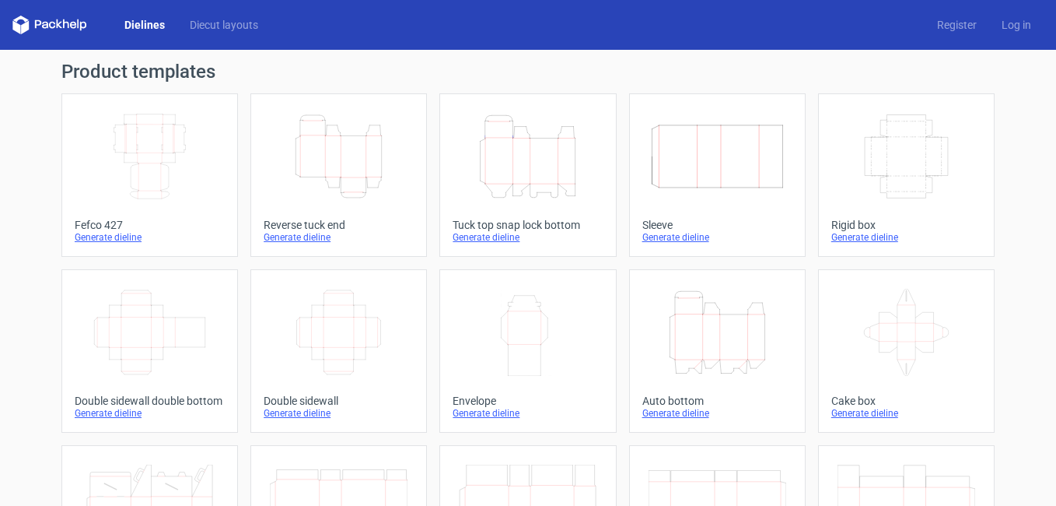
click at [358, 128] on icon "Height Depth Width" at bounding box center [339, 156] width 138 height 87
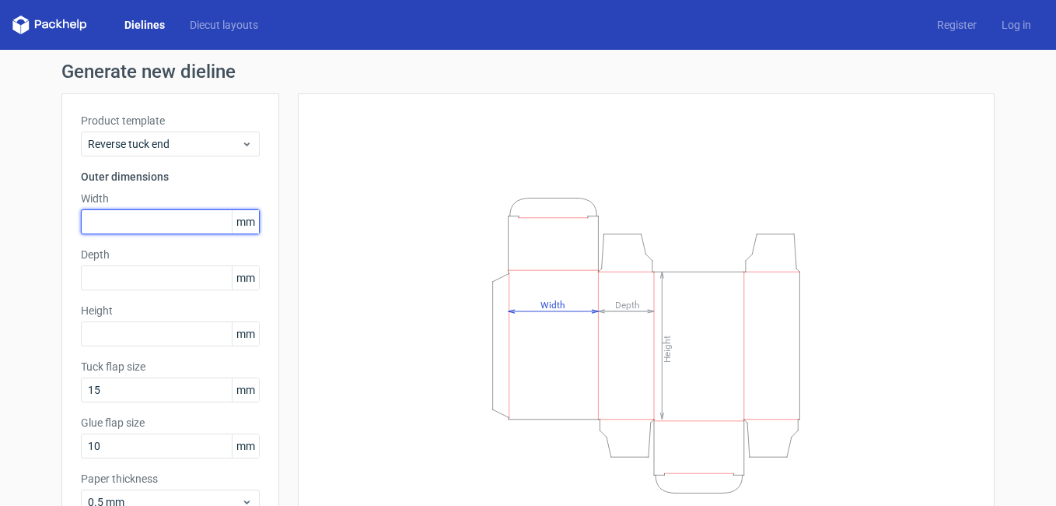
click at [184, 213] on input "text" at bounding box center [170, 221] width 179 height 25
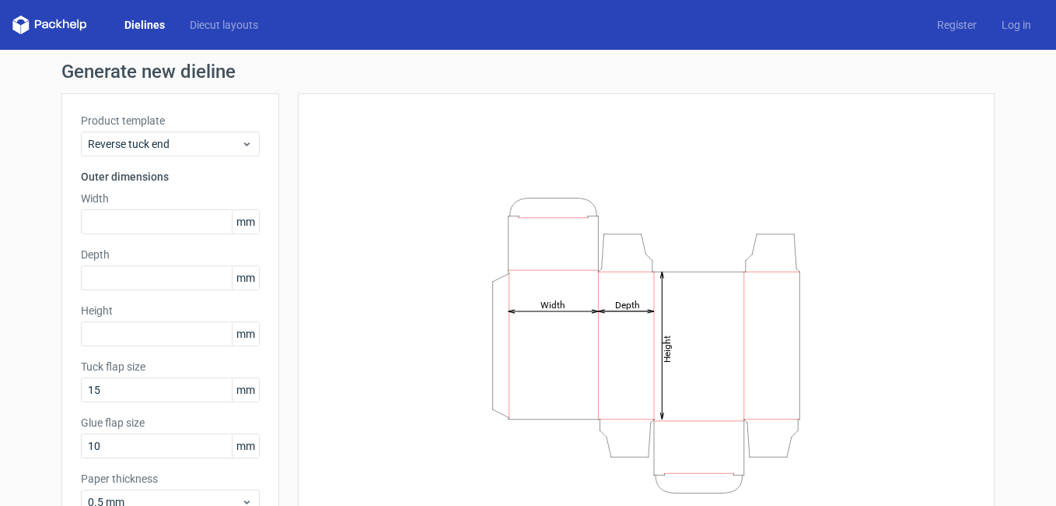
click at [245, 221] on span "mm" at bounding box center [245, 221] width 27 height 23
click at [196, 219] on input "text" at bounding box center [170, 221] width 179 height 25
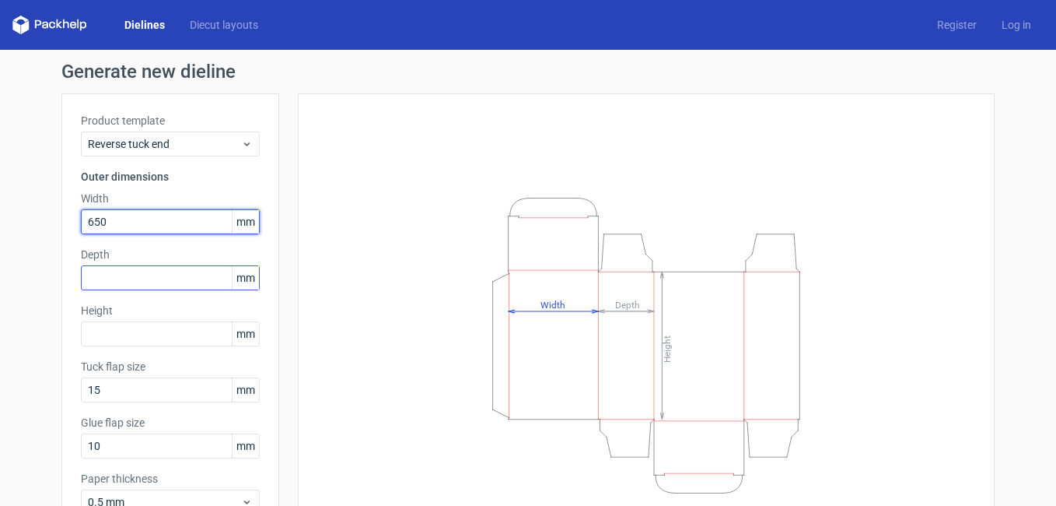
type input "650"
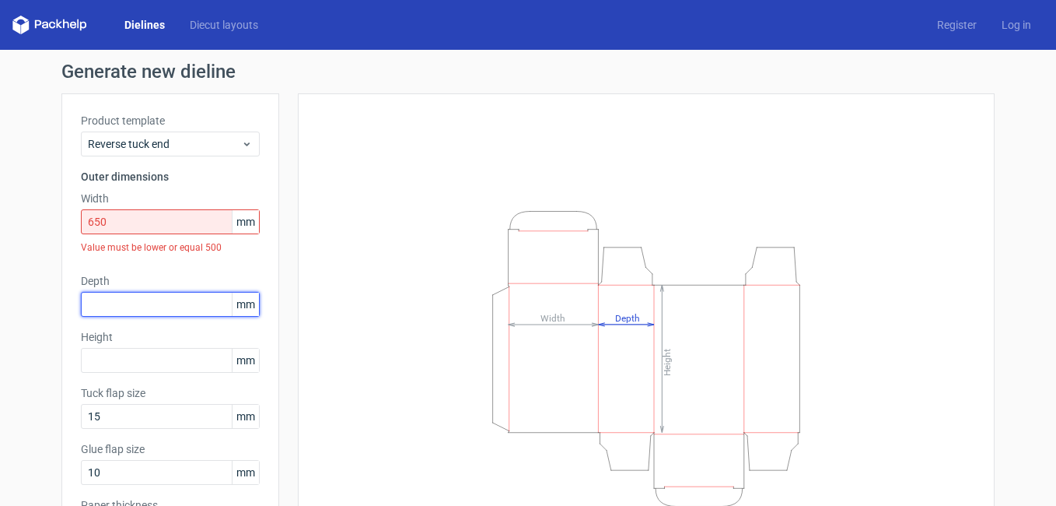
click at [201, 270] on div "Product template Reverse tuck end Outer dimensions Width 650 mm Value must be l…" at bounding box center [170, 332] width 218 height 479
type input "250"
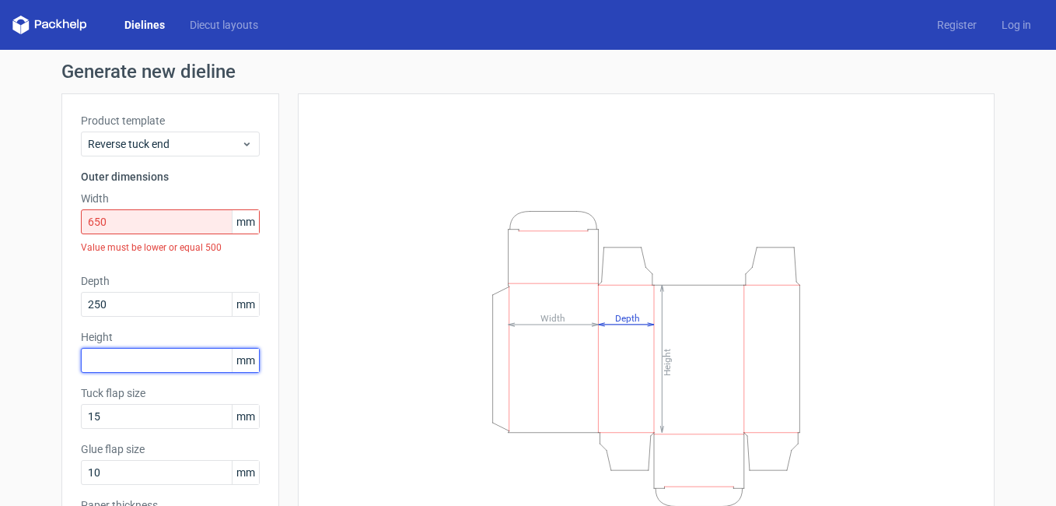
click at [171, 360] on input "text" at bounding box center [170, 360] width 179 height 25
type input "1050"
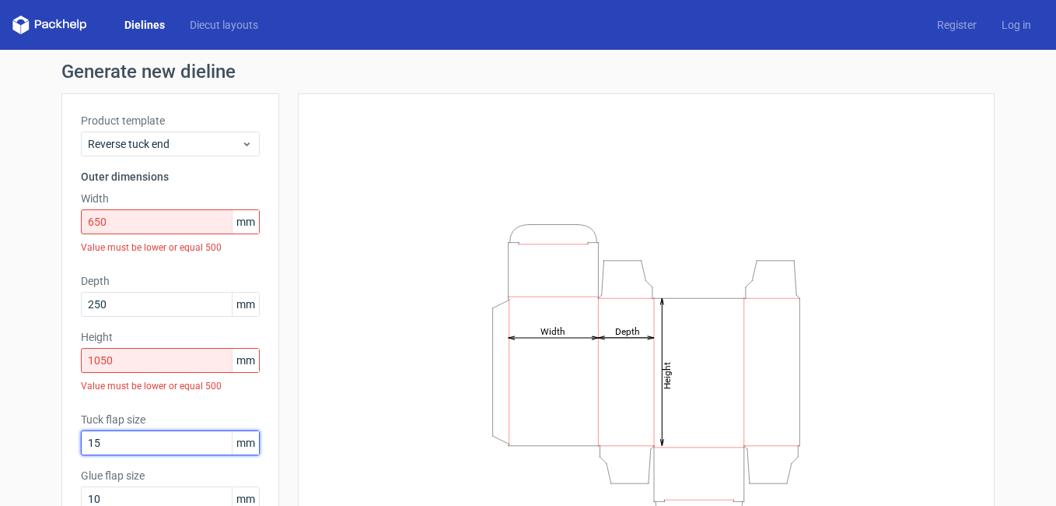
click at [177, 414] on div "Tuck flap size 15 mm" at bounding box center [170, 433] width 179 height 44
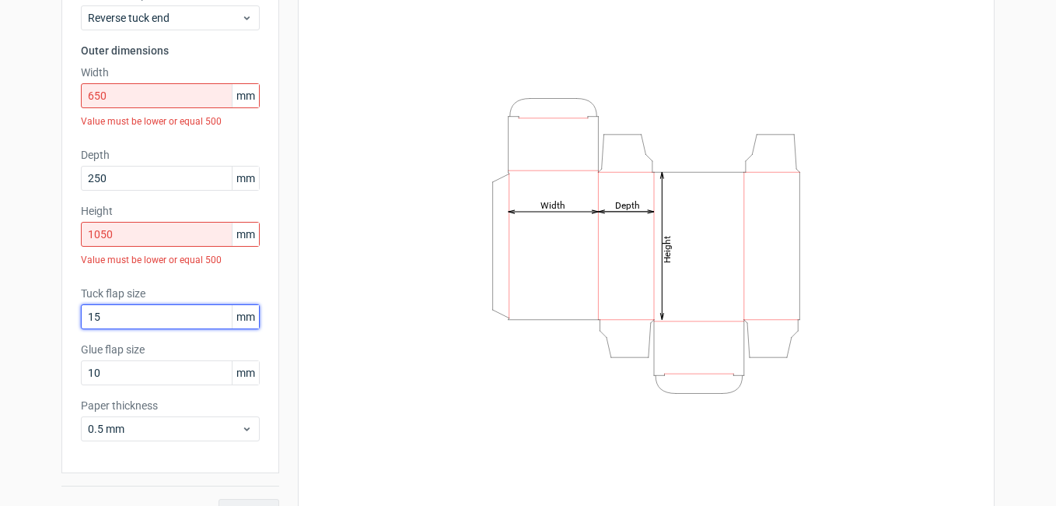
scroll to position [58, 0]
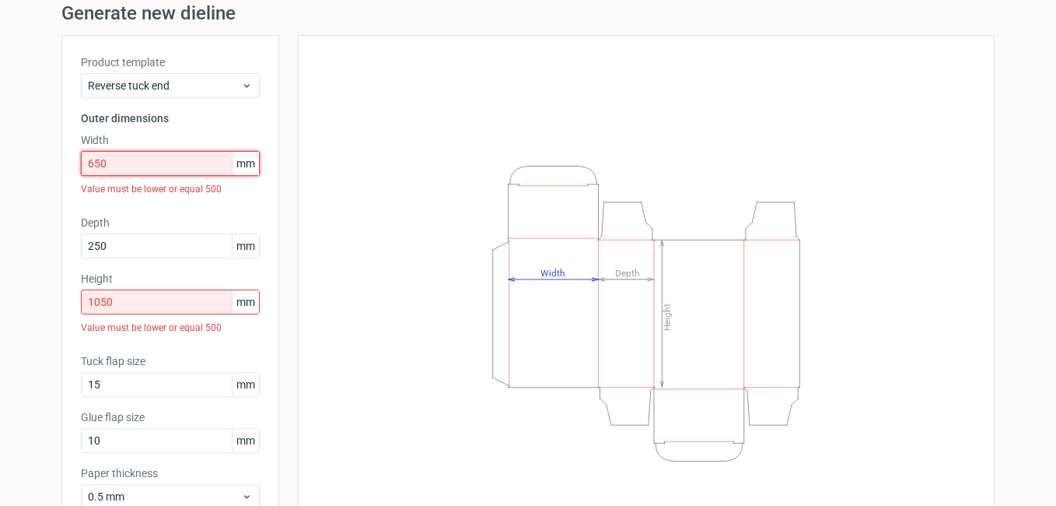
click at [173, 158] on input "650" at bounding box center [170, 163] width 179 height 25
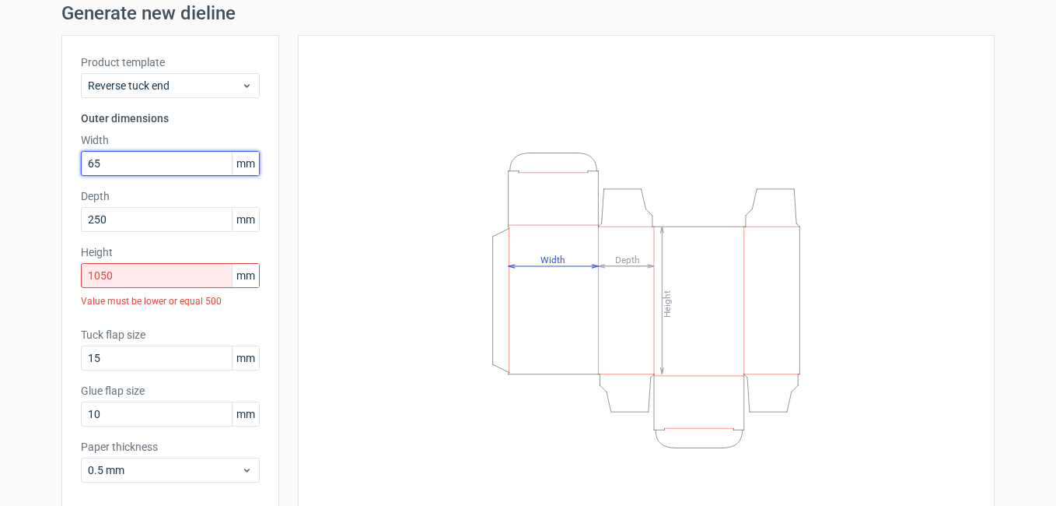
type input "65"
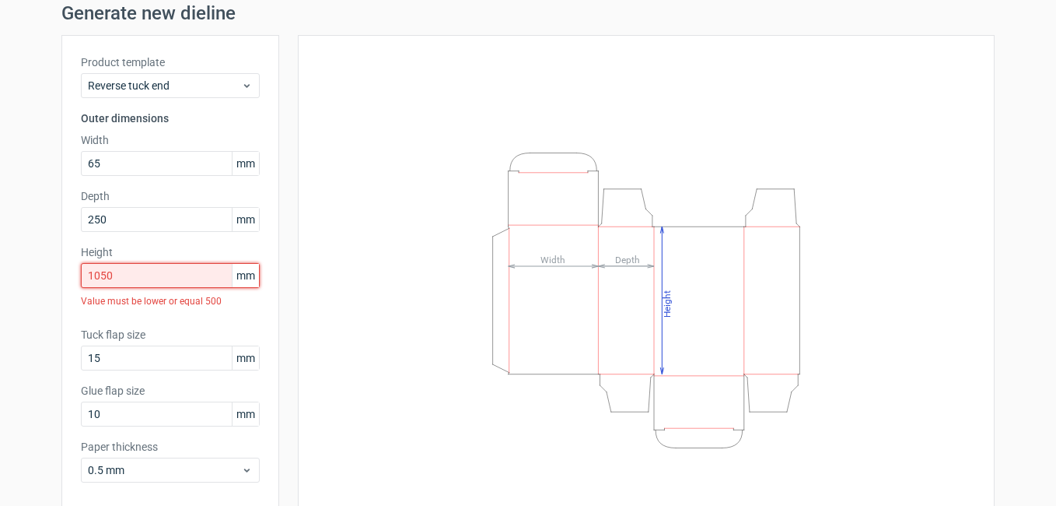
click at [165, 278] on input "1050" at bounding box center [170, 275] width 179 height 25
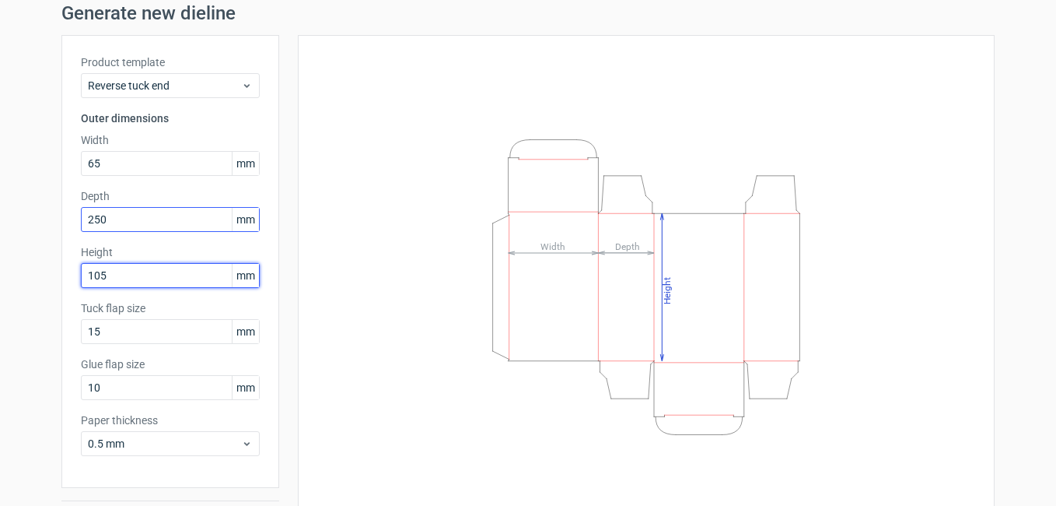
type input "105"
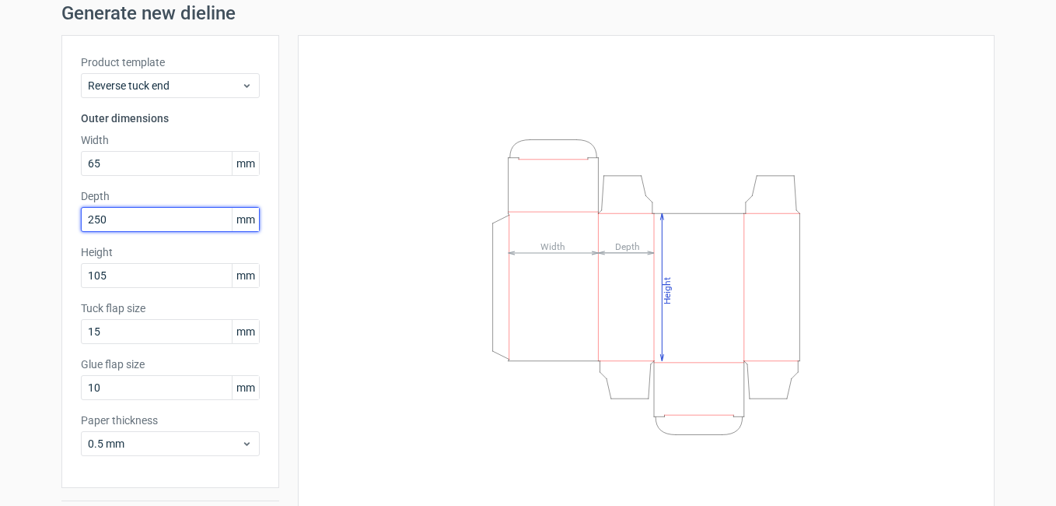
click at [172, 221] on input "250" at bounding box center [170, 219] width 179 height 25
type input "25"
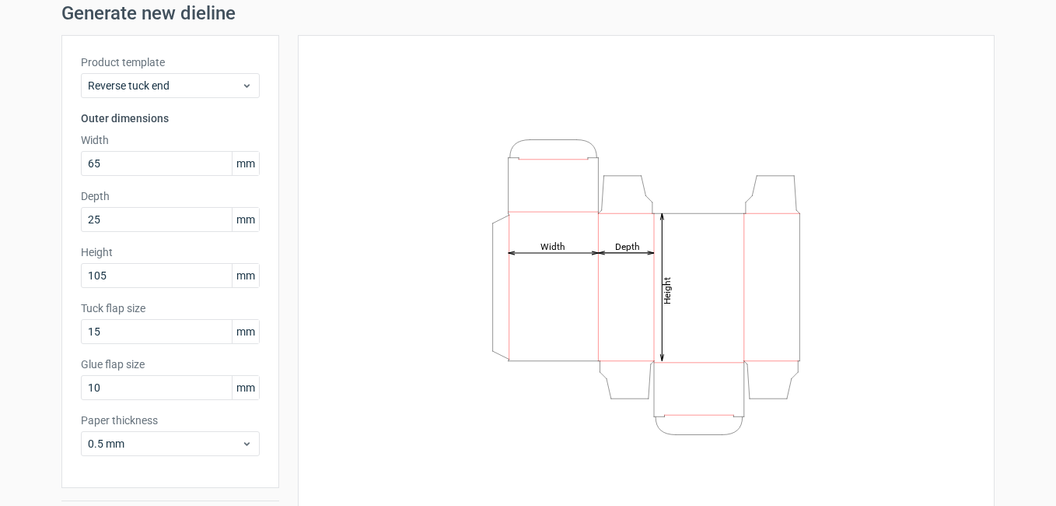
click at [284, 240] on div "Height Depth Width" at bounding box center [637, 286] width 716 height 503
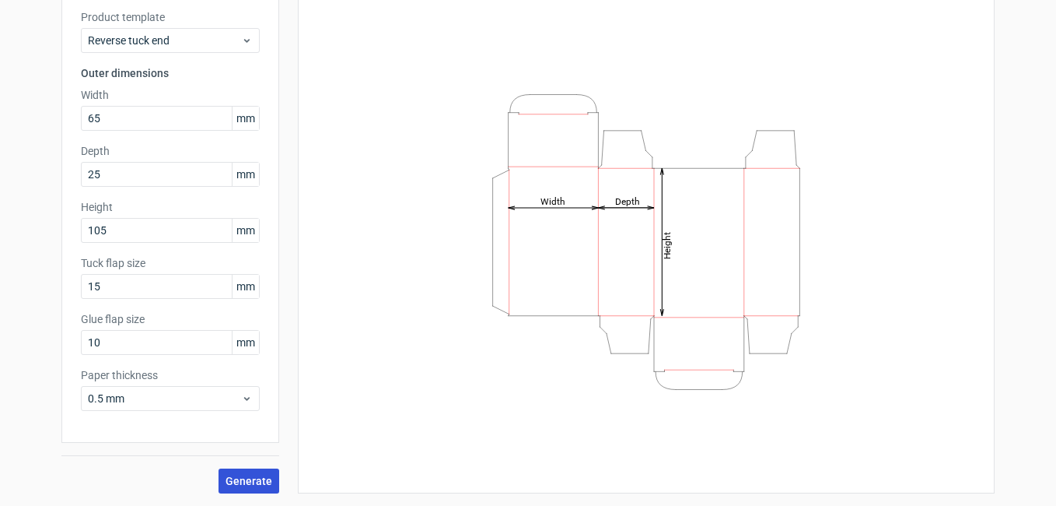
click at [256, 481] on span "Generate" at bounding box center [249, 480] width 47 height 11
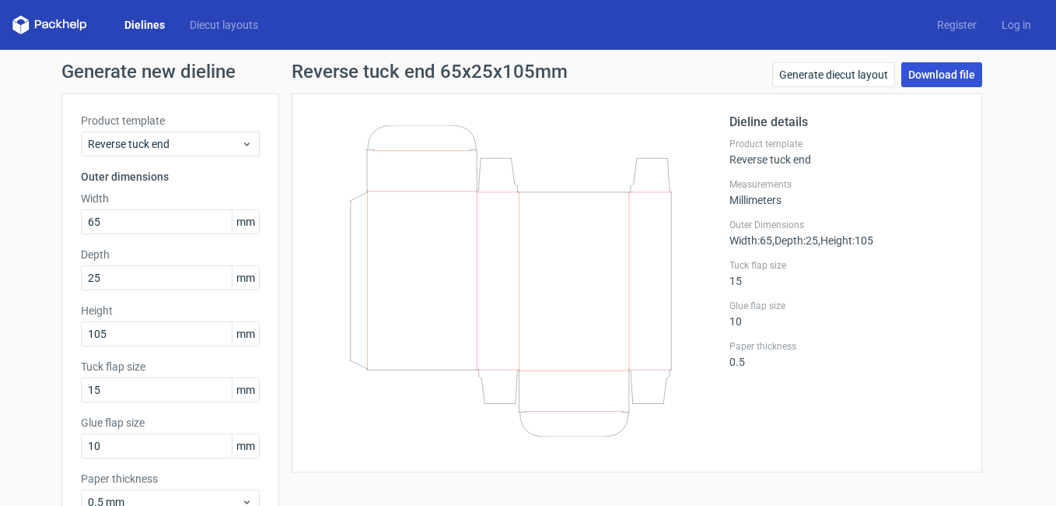
click at [936, 77] on link "Download file" at bounding box center [942, 74] width 81 height 25
click at [911, 71] on link "Download file" at bounding box center [942, 74] width 81 height 25
click at [832, 77] on link "Generate diecut layout" at bounding box center [833, 74] width 123 height 25
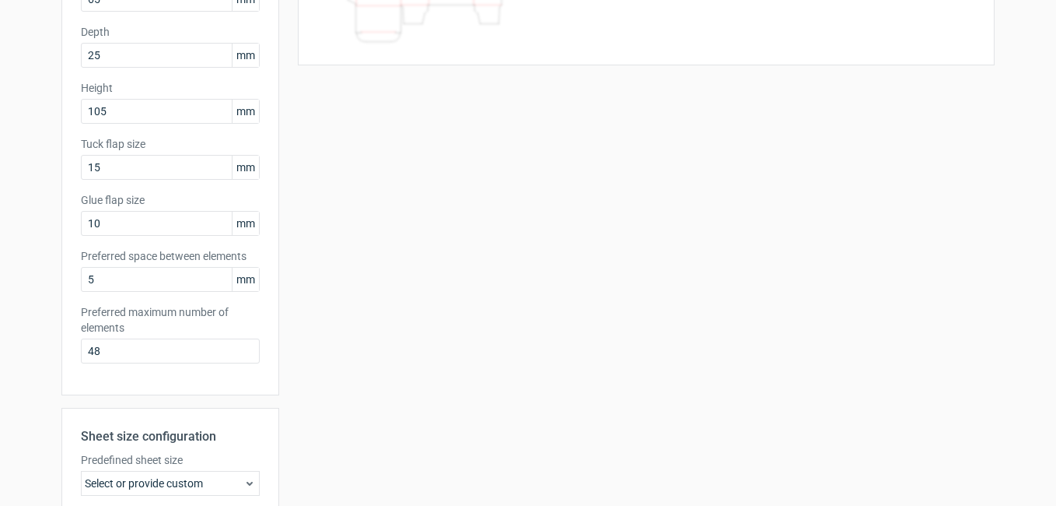
scroll to position [225, 0]
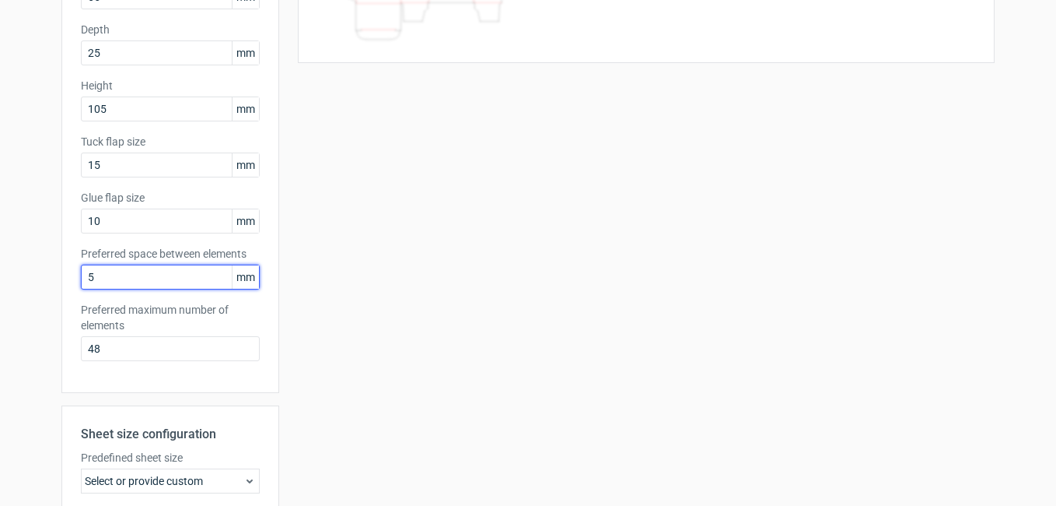
click at [191, 273] on input "5" at bounding box center [170, 276] width 179 height 25
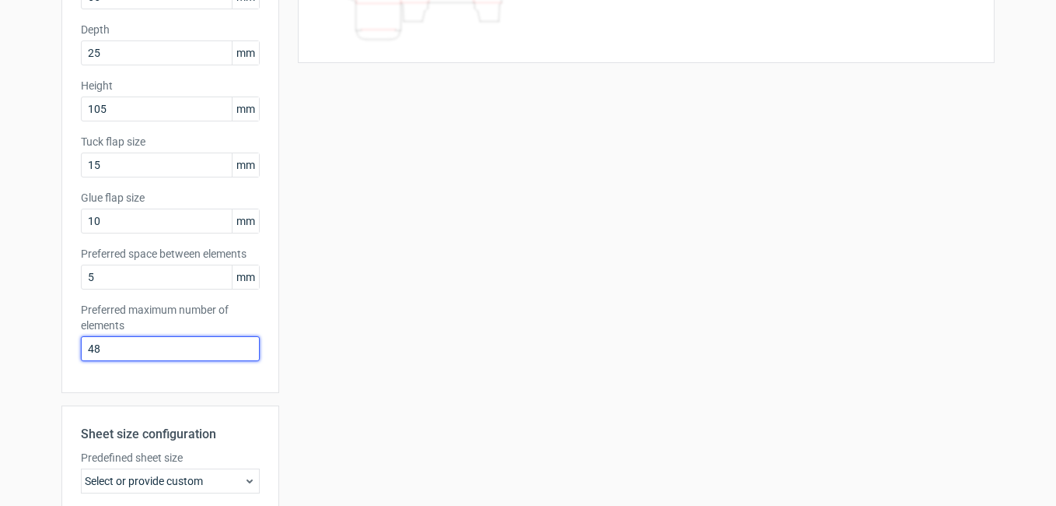
click at [148, 342] on input "48" at bounding box center [170, 348] width 179 height 25
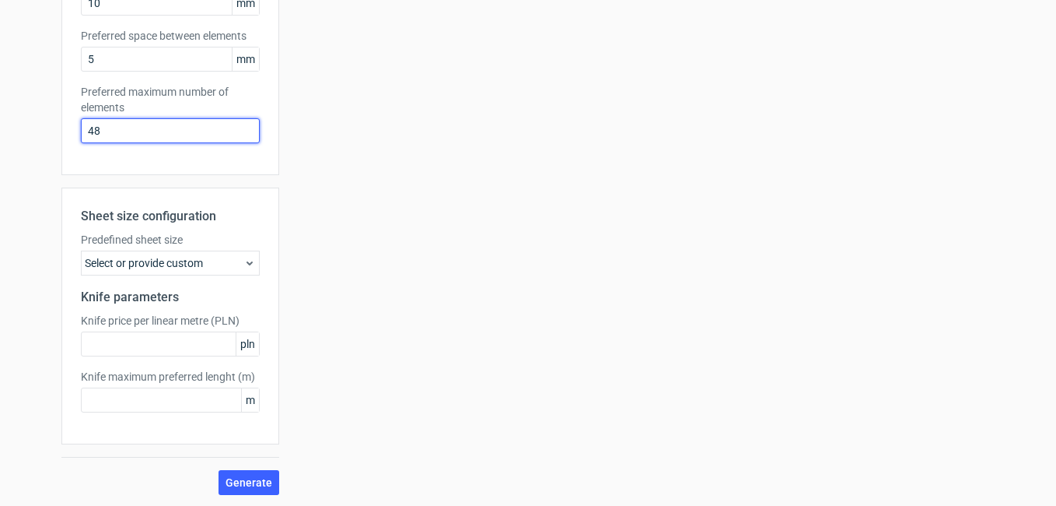
scroll to position [444, 0]
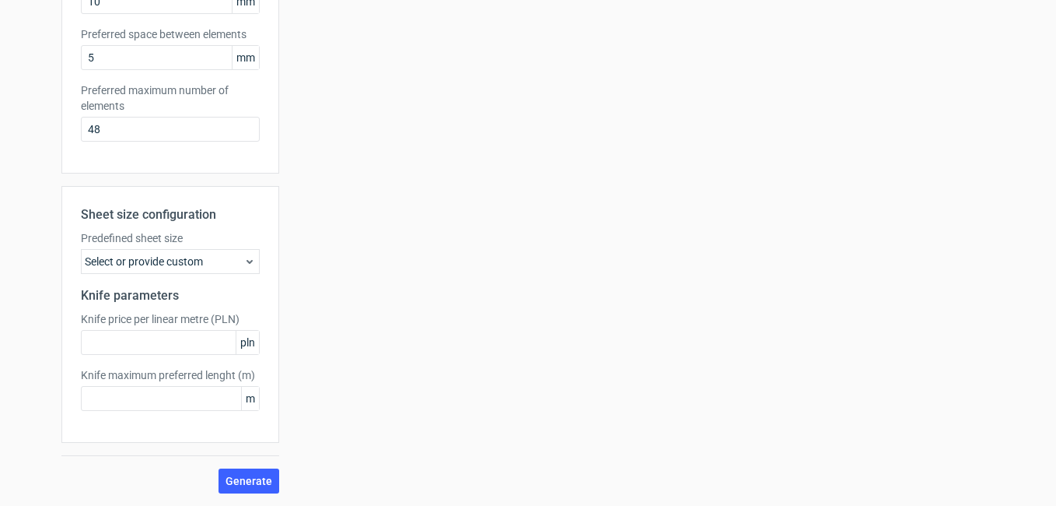
click at [228, 259] on div "Select or provide custom" at bounding box center [170, 261] width 179 height 25
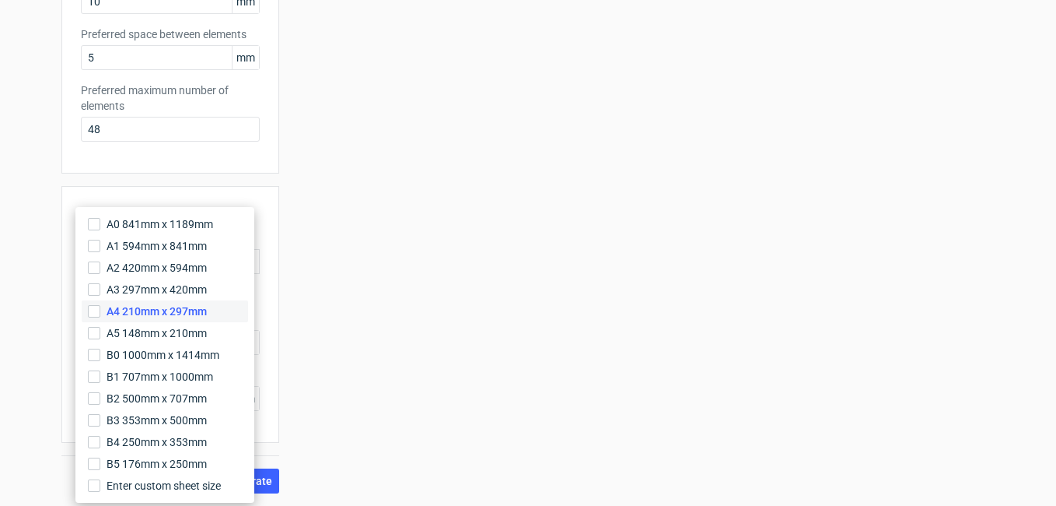
click at [194, 308] on span "A4 210mm x 297mm" at bounding box center [157, 311] width 100 height 16
click at [100, 308] on input "A4 210mm x 297mm" at bounding box center [94, 311] width 12 height 12
click at [294, 321] on div "Your diecut layouts will be listed here once you generate them Height Depth Wid…" at bounding box center [637, 71] width 716 height 844
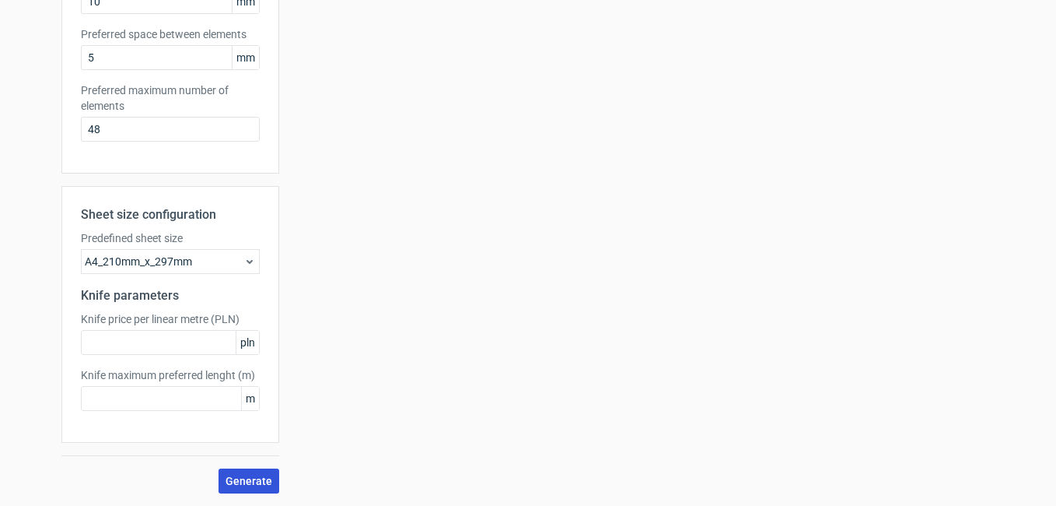
click at [240, 485] on span "Generate" at bounding box center [249, 480] width 47 height 11
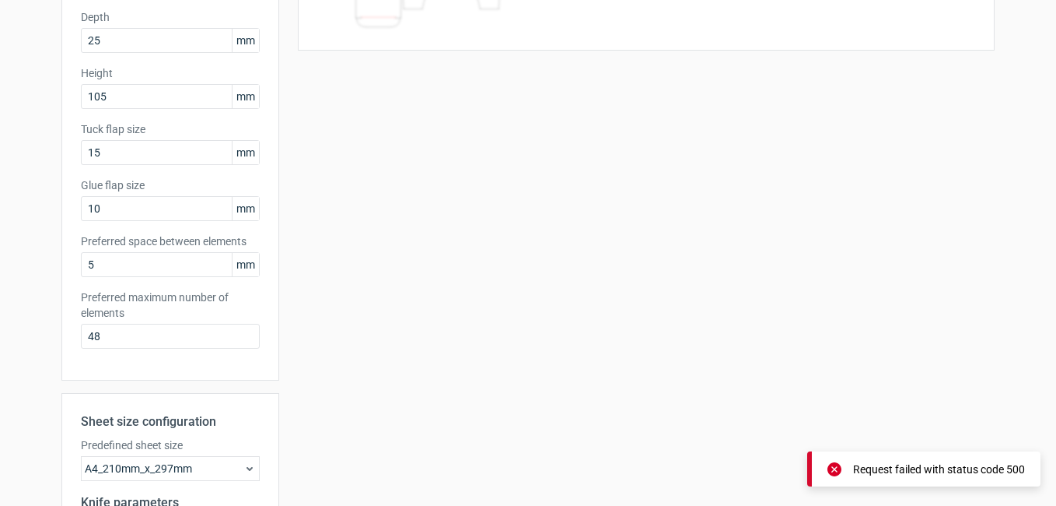
scroll to position [0, 0]
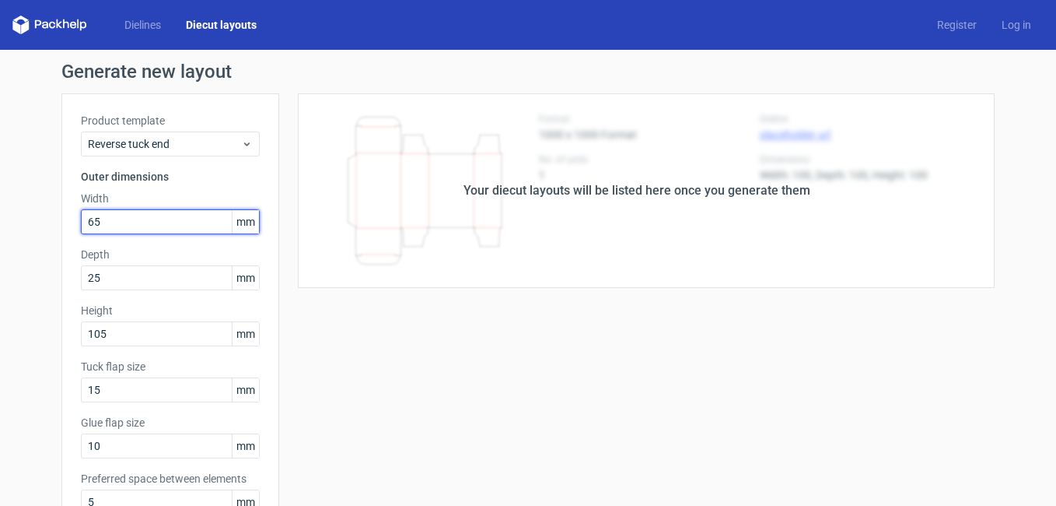
click at [194, 213] on input "65" at bounding box center [170, 221] width 179 height 25
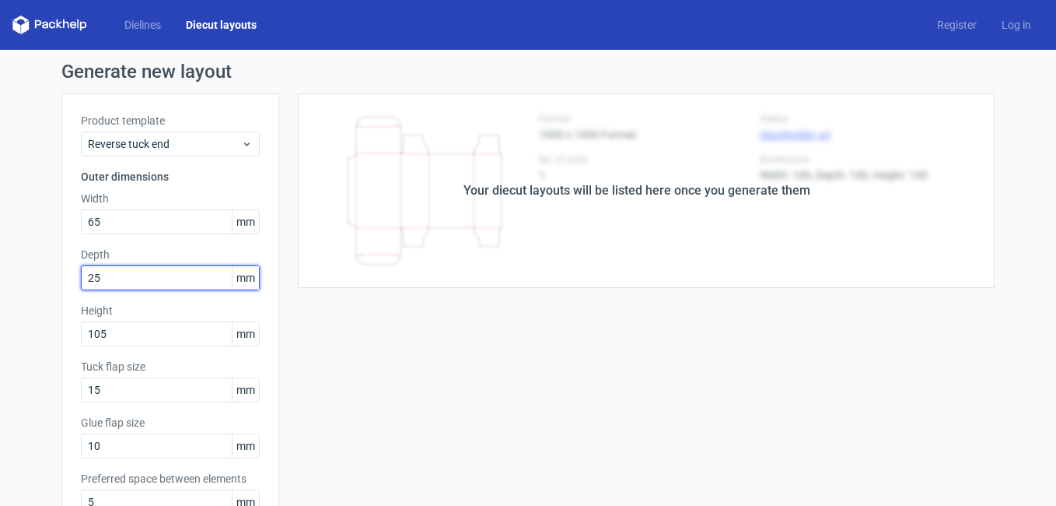
click at [159, 278] on input "25" at bounding box center [170, 277] width 179 height 25
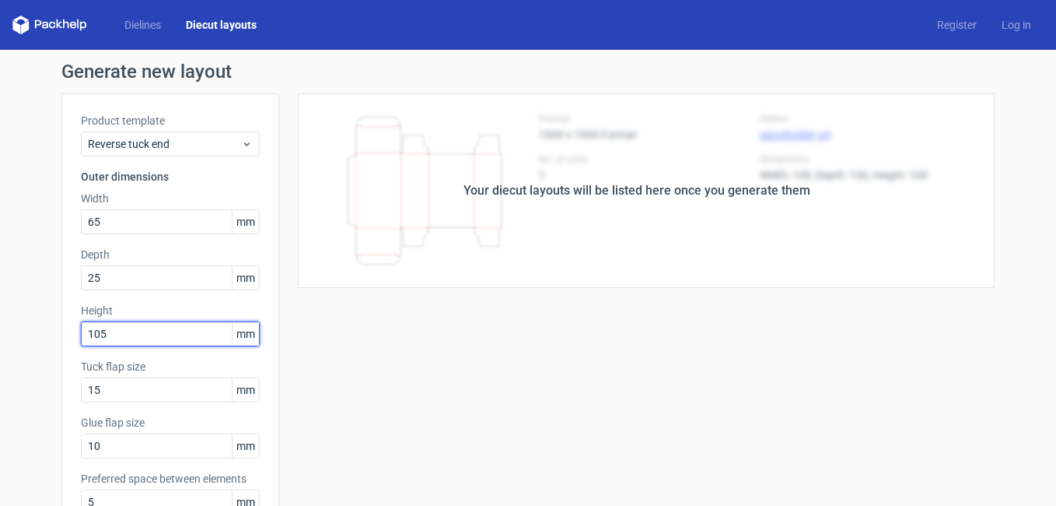
click at [156, 338] on input "105" at bounding box center [170, 333] width 179 height 25
type input "105"
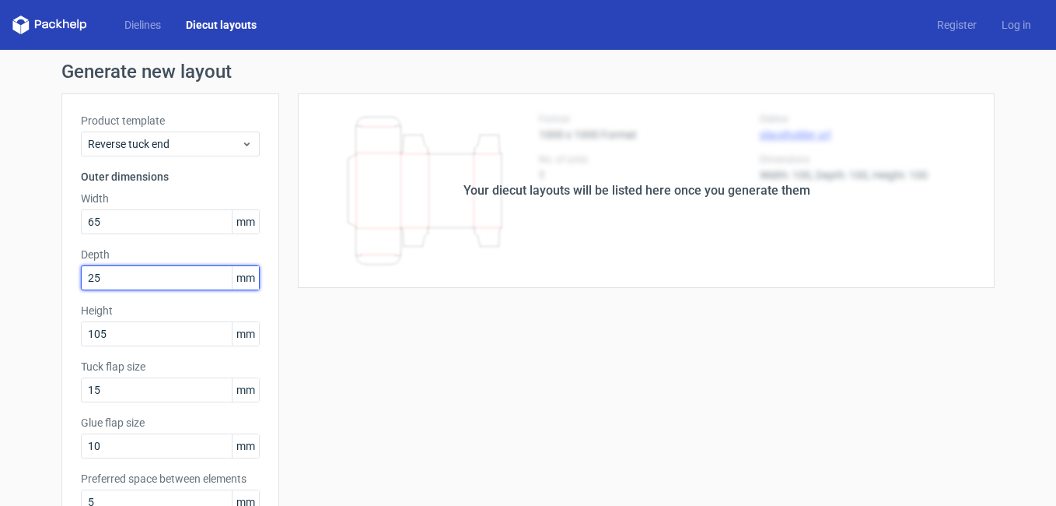
click at [166, 270] on input "25" at bounding box center [170, 277] width 179 height 25
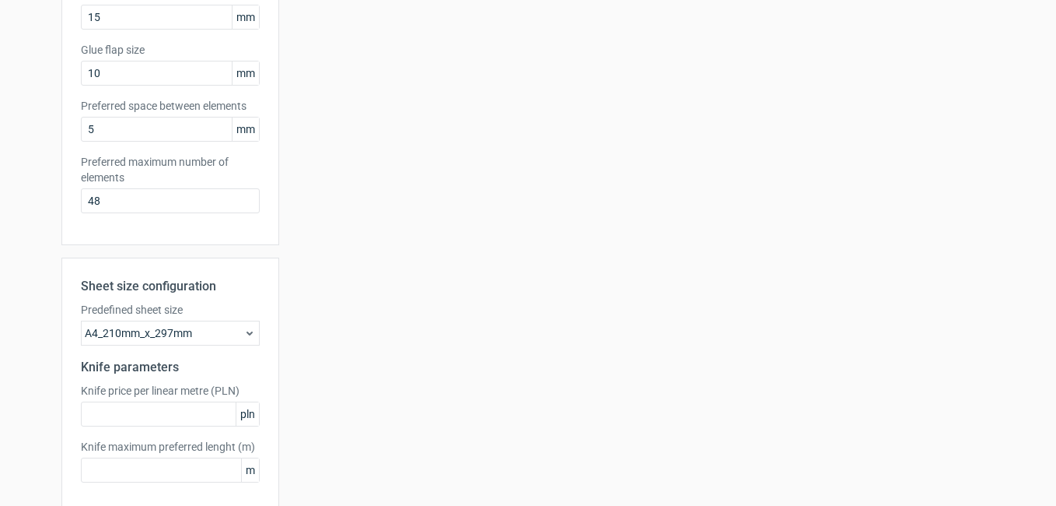
scroll to position [373, 0]
click at [191, 208] on input "48" at bounding box center [170, 199] width 179 height 25
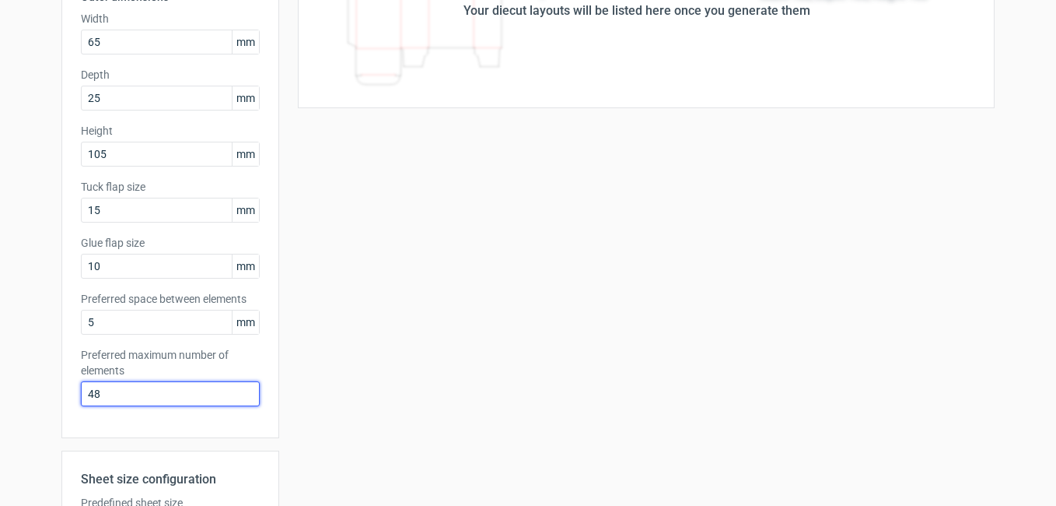
scroll to position [0, 0]
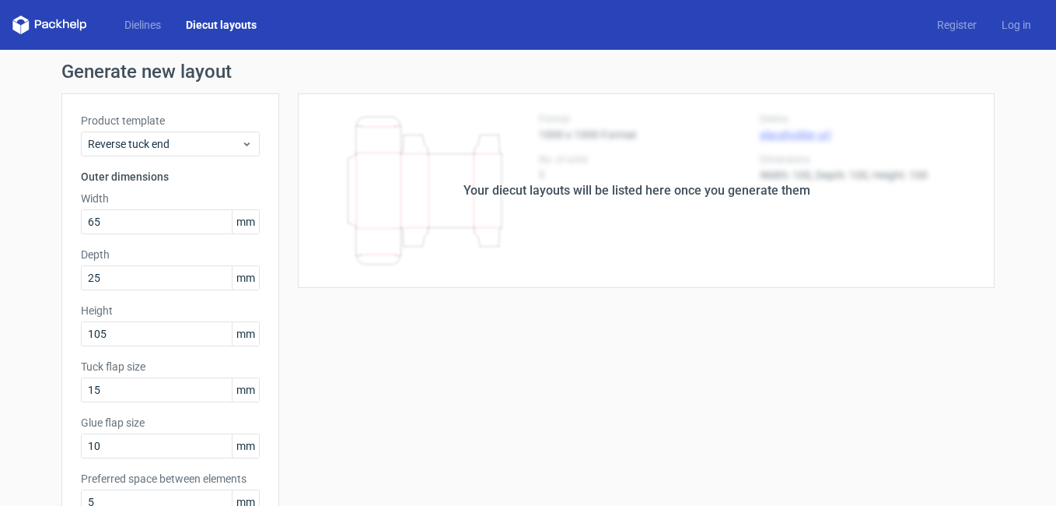
click at [427, 196] on div "Your diecut layouts will be listed here once you generate them" at bounding box center [637, 190] width 716 height 194
click at [241, 144] on icon at bounding box center [247, 144] width 12 height 12
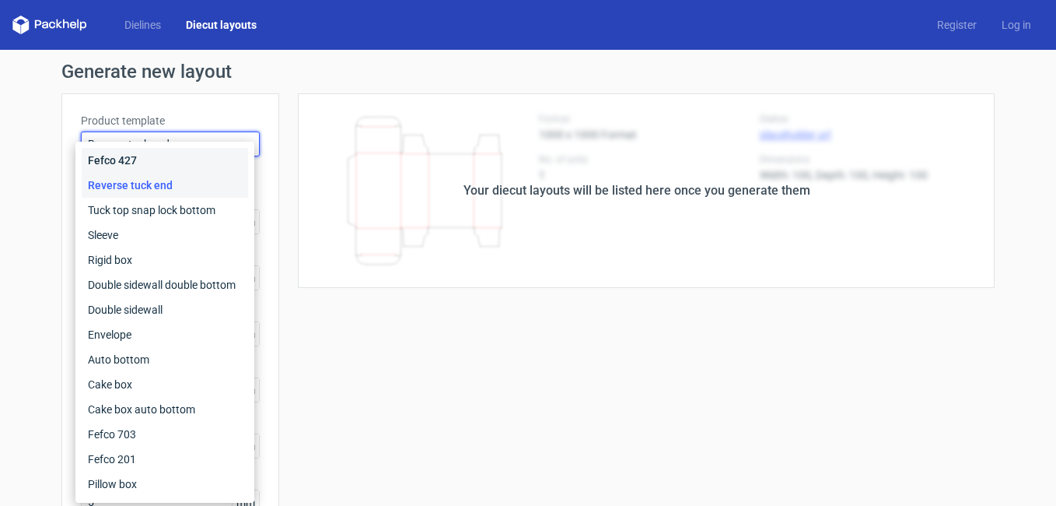
click at [203, 159] on div "Fefco 427" at bounding box center [165, 160] width 166 height 25
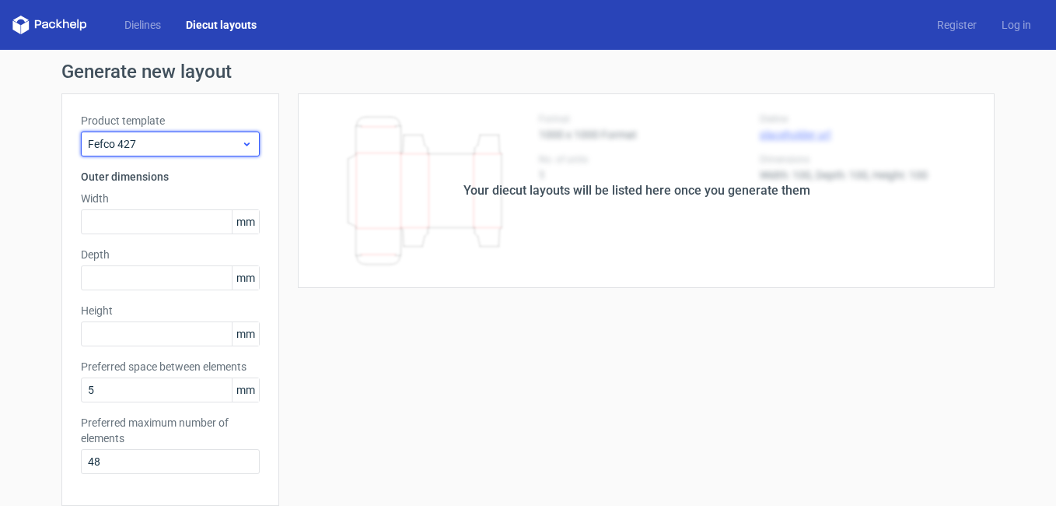
click at [219, 148] on span "Fefco 427" at bounding box center [164, 144] width 153 height 16
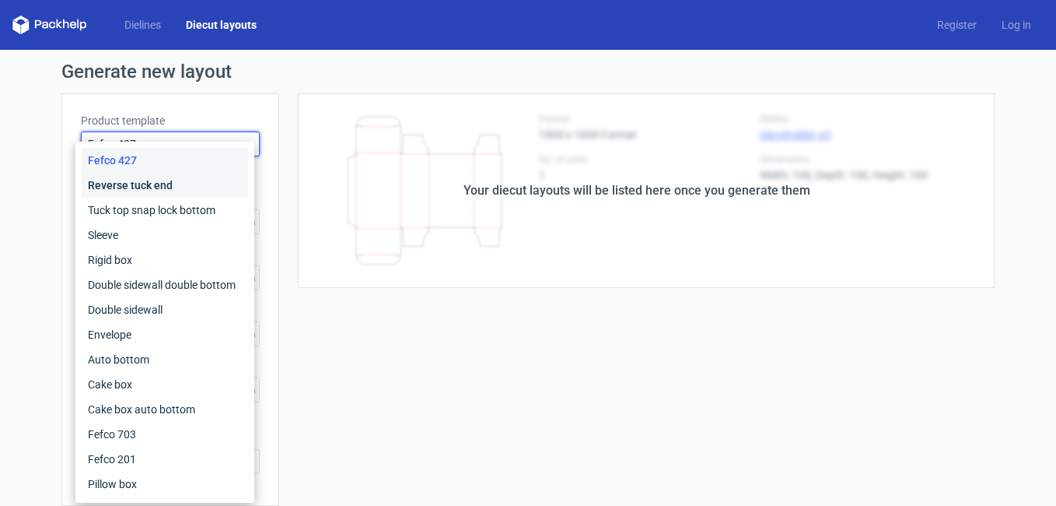
click at [177, 180] on div "Reverse tuck end" at bounding box center [165, 185] width 166 height 25
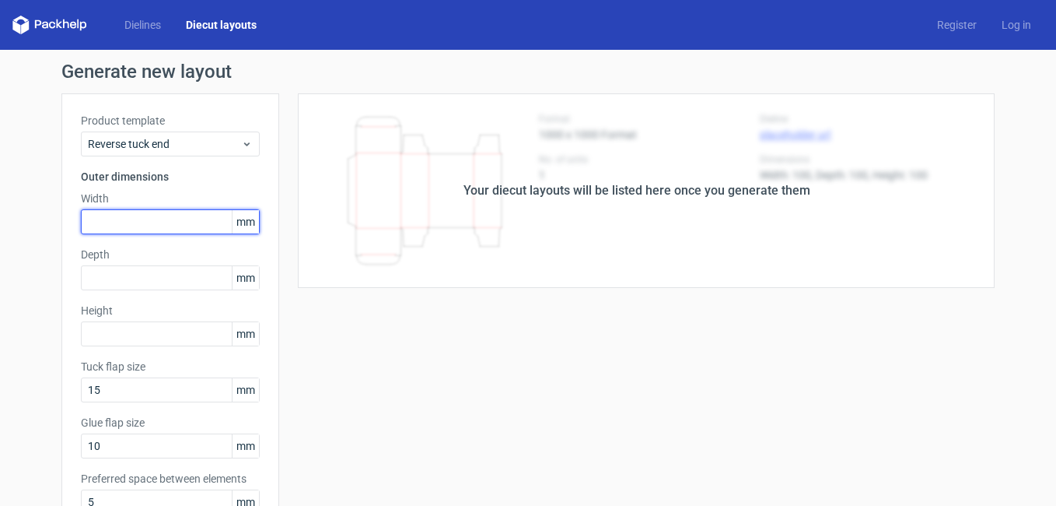
click at [155, 222] on input "text" at bounding box center [170, 221] width 179 height 25
type input "65"
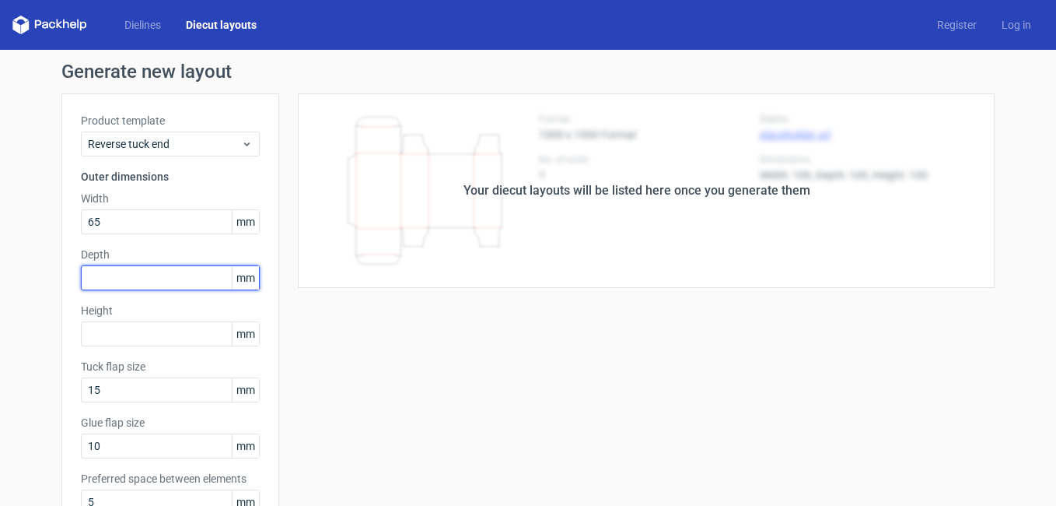
click at [155, 285] on input "text" at bounding box center [170, 277] width 179 height 25
type input "25"
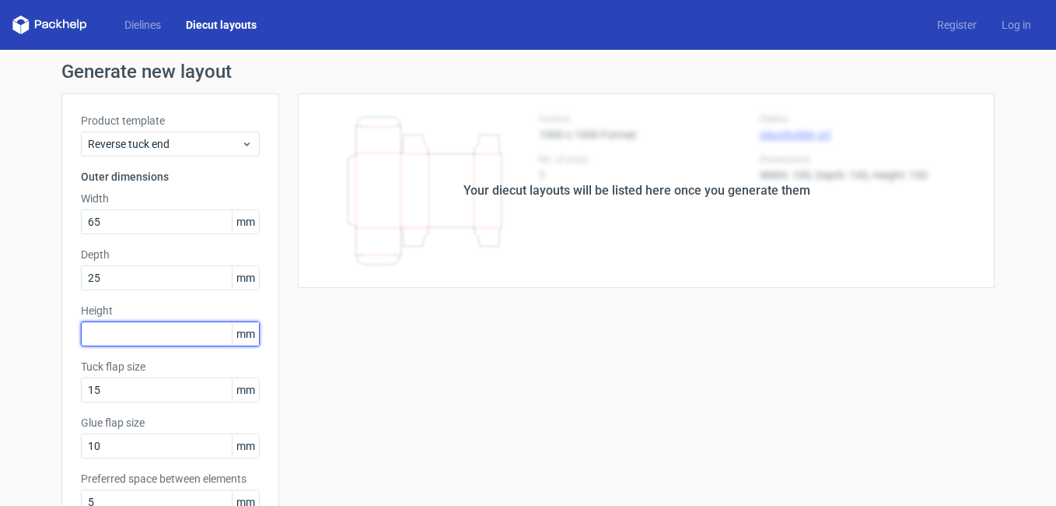
click at [161, 331] on input "text" at bounding box center [170, 333] width 179 height 25
type input "105"
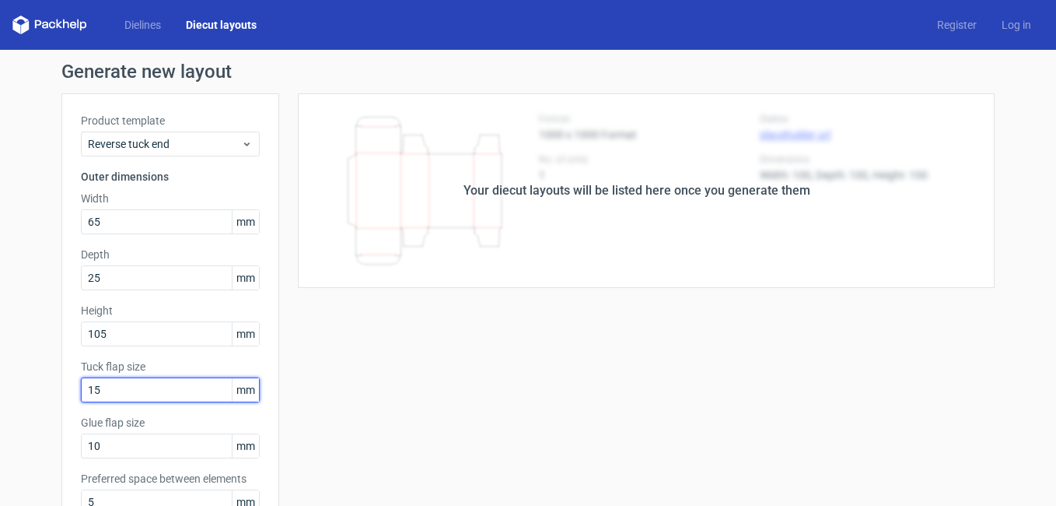
click at [176, 387] on input "15" at bounding box center [170, 389] width 179 height 25
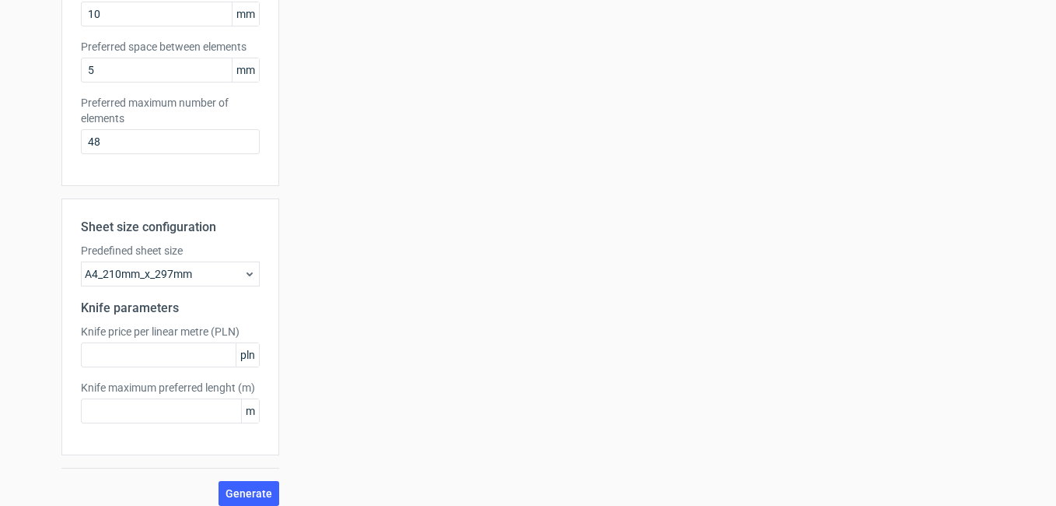
scroll to position [444, 0]
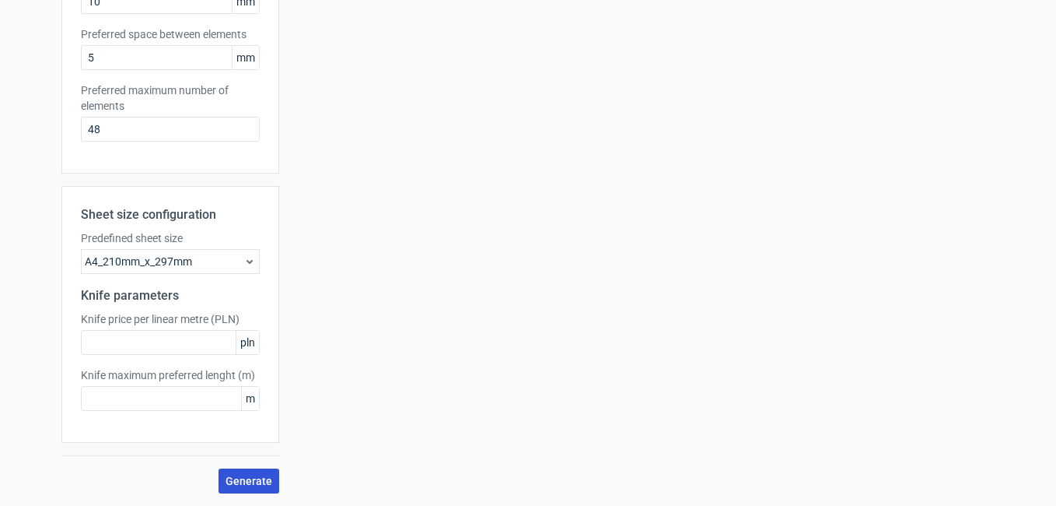
click at [241, 477] on span "Generate" at bounding box center [249, 480] width 47 height 11
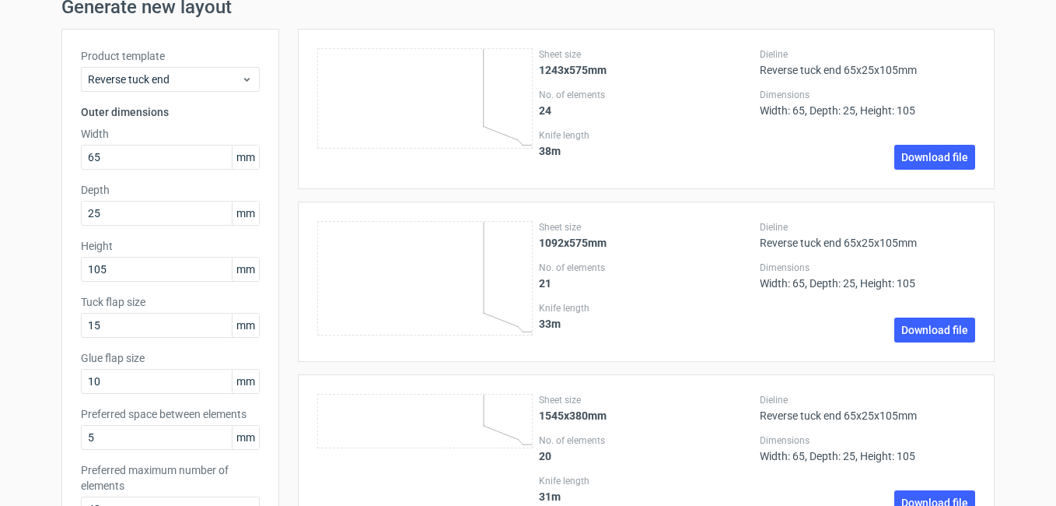
scroll to position [65, 0]
click at [258, 313] on div "Product template Reverse tuck end Outer dimensions Width 65 mm Depth 25 mm Heig…" at bounding box center [170, 290] width 218 height 524
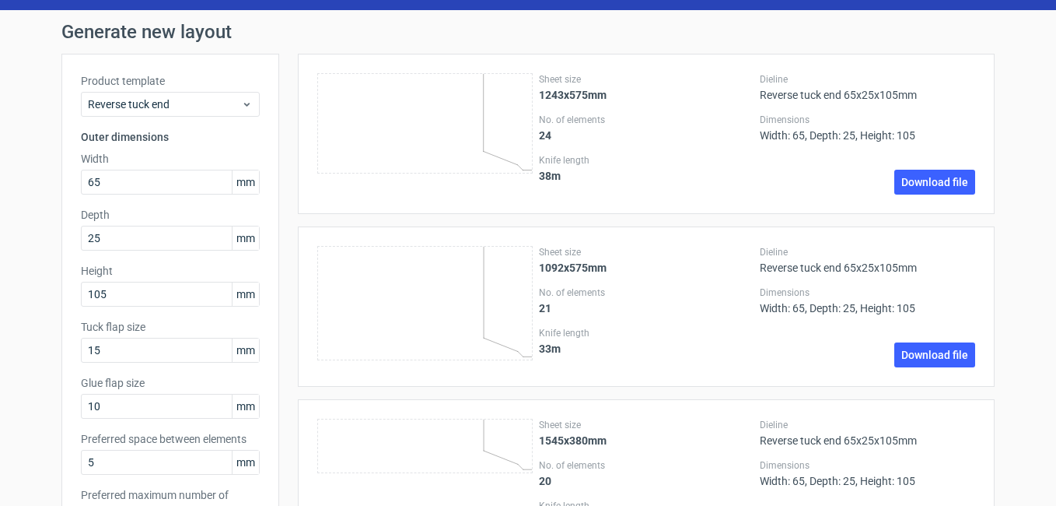
scroll to position [0, 0]
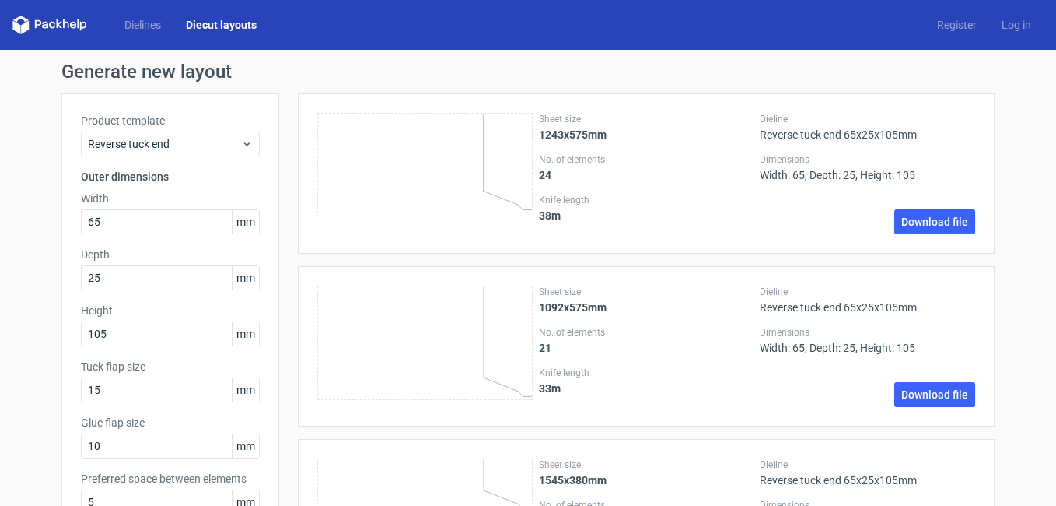
click at [407, 170] on icon at bounding box center [424, 163] width 215 height 100
click at [528, 128] on div "Sheet size 1243x575mm No. of elements 24 Knife length 38 m Dieline Reverse tuck…" at bounding box center [646, 173] width 658 height 121
